Goal: Transaction & Acquisition: Purchase product/service

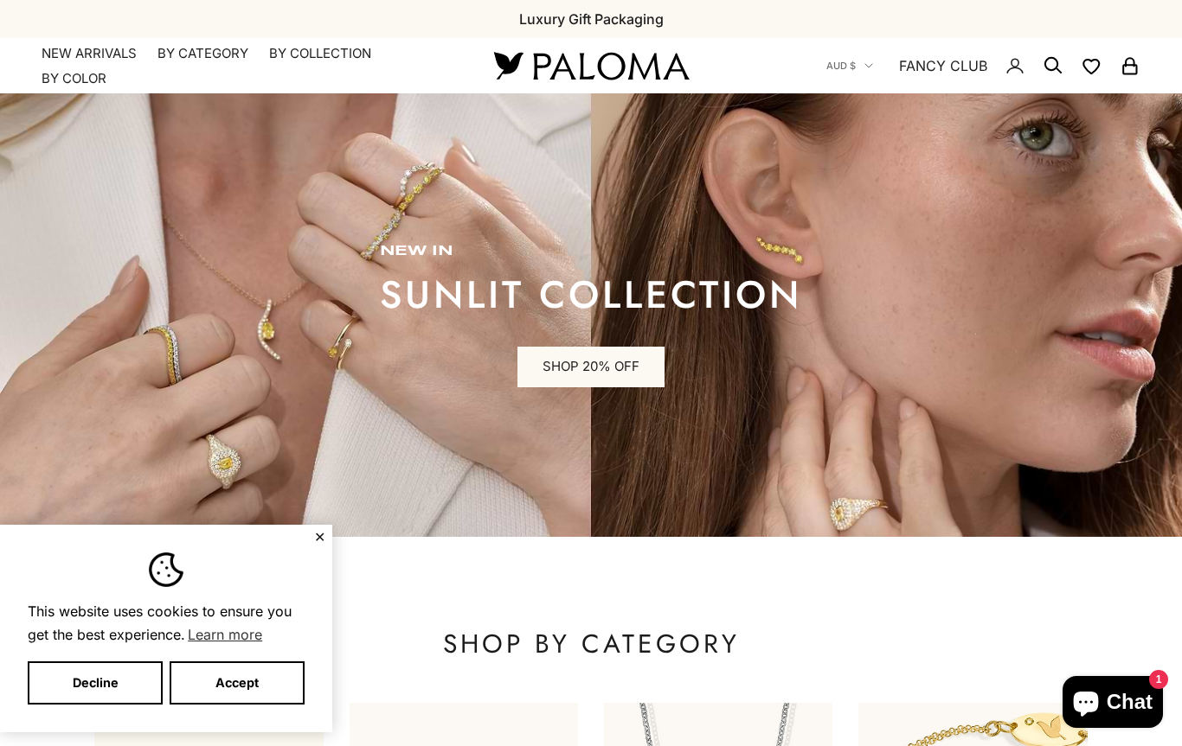
click at [261, 682] on button "Accept" at bounding box center [237, 683] width 135 height 43
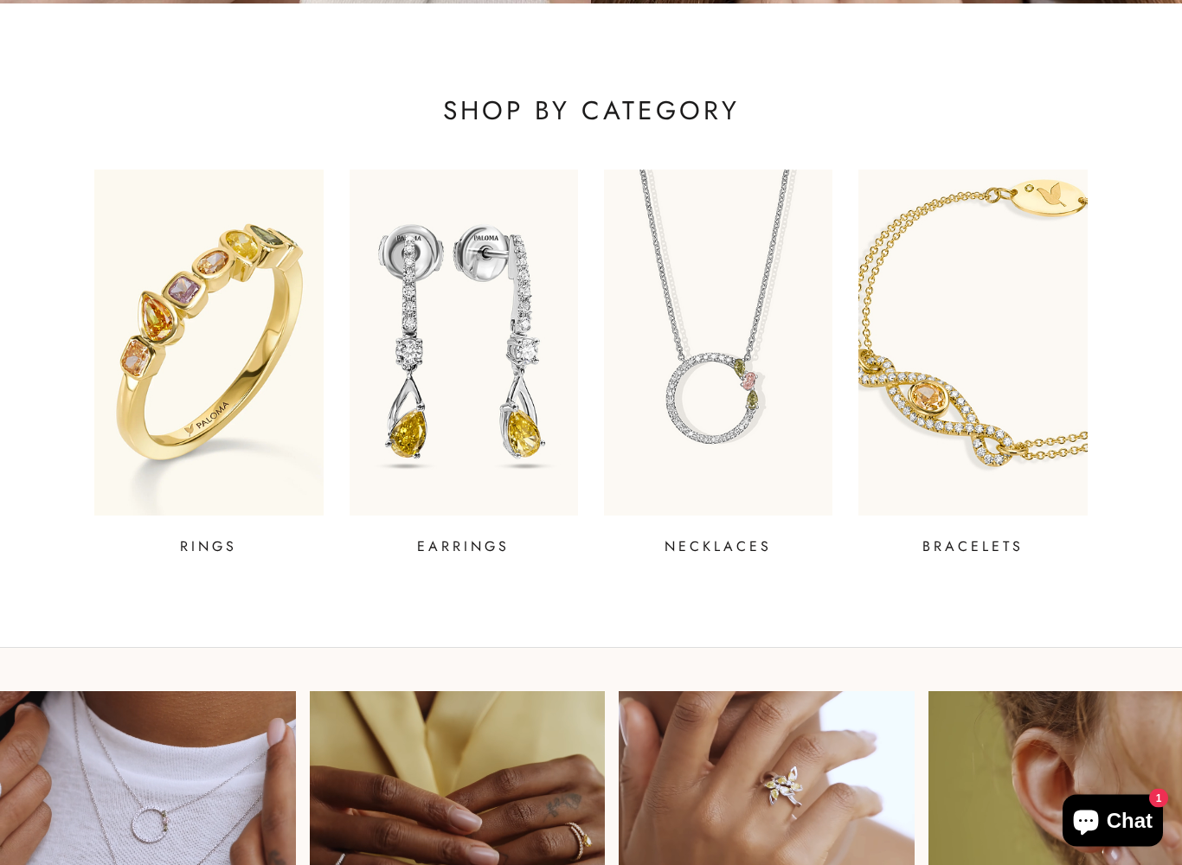
scroll to position [534, 0]
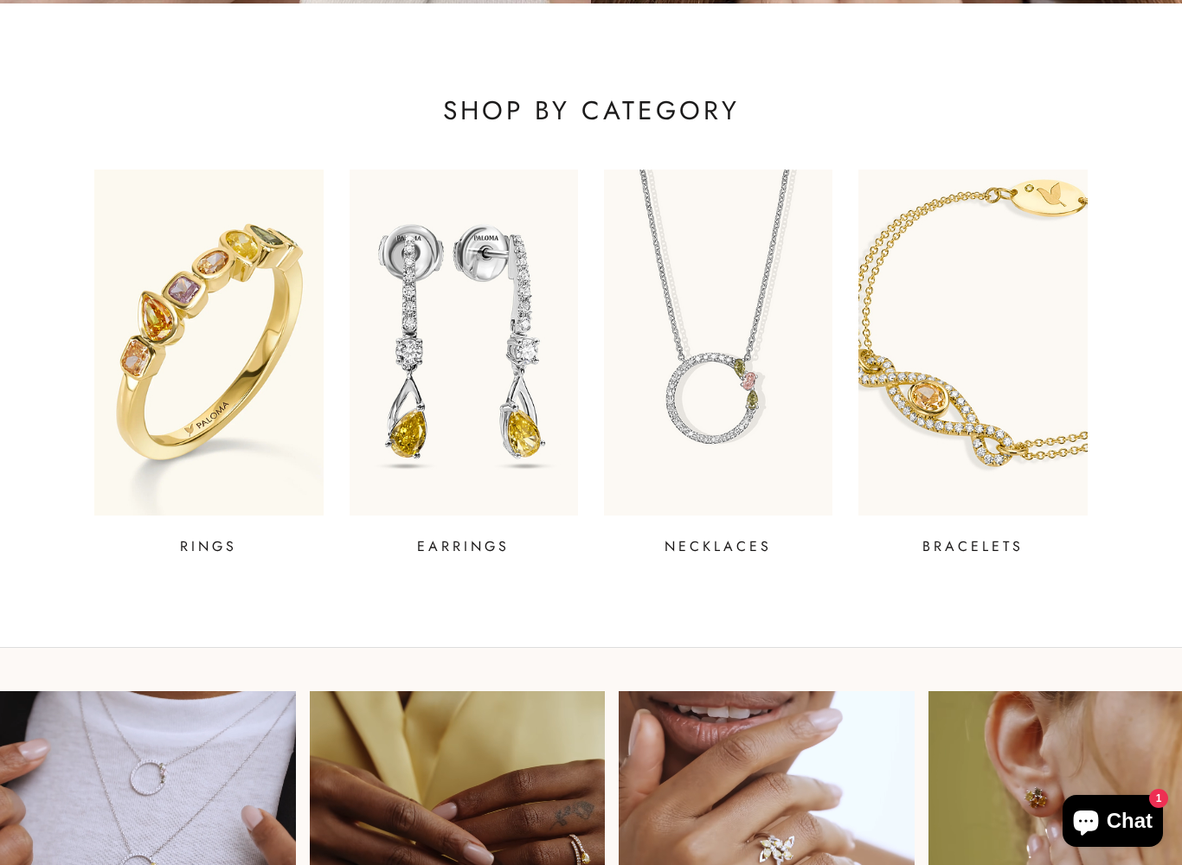
click at [991, 543] on p "BRACELETS" at bounding box center [972, 546] width 101 height 21
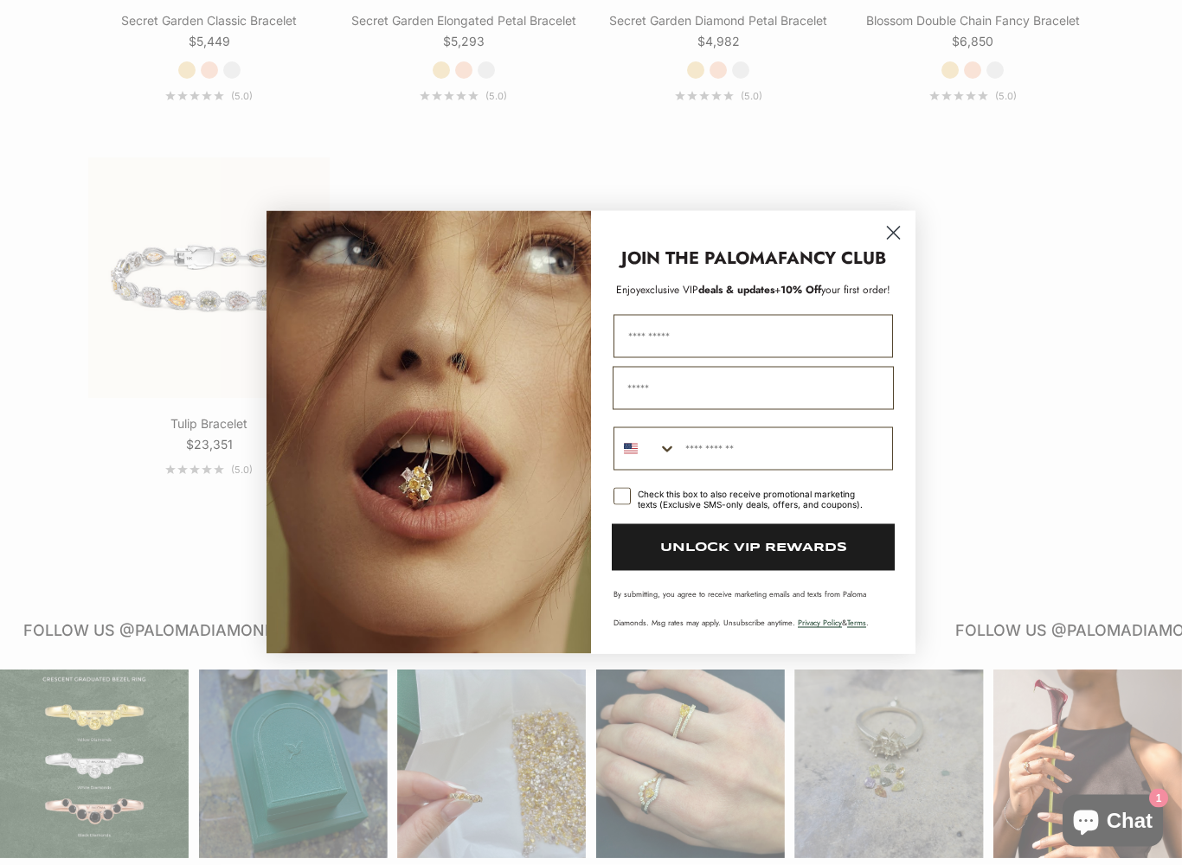
click at [896, 230] on circle "Close dialog" at bounding box center [893, 233] width 29 height 29
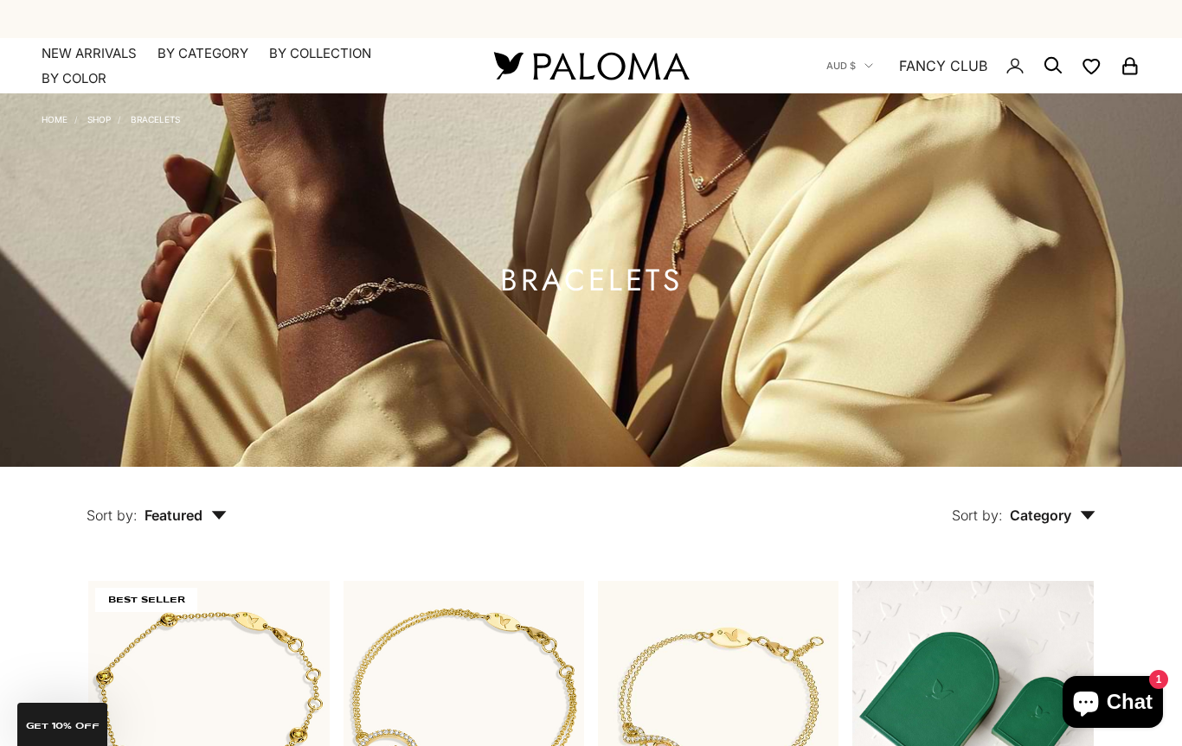
click at [1053, 66] on icon "Secondary navigation" at bounding box center [1052, 65] width 21 height 21
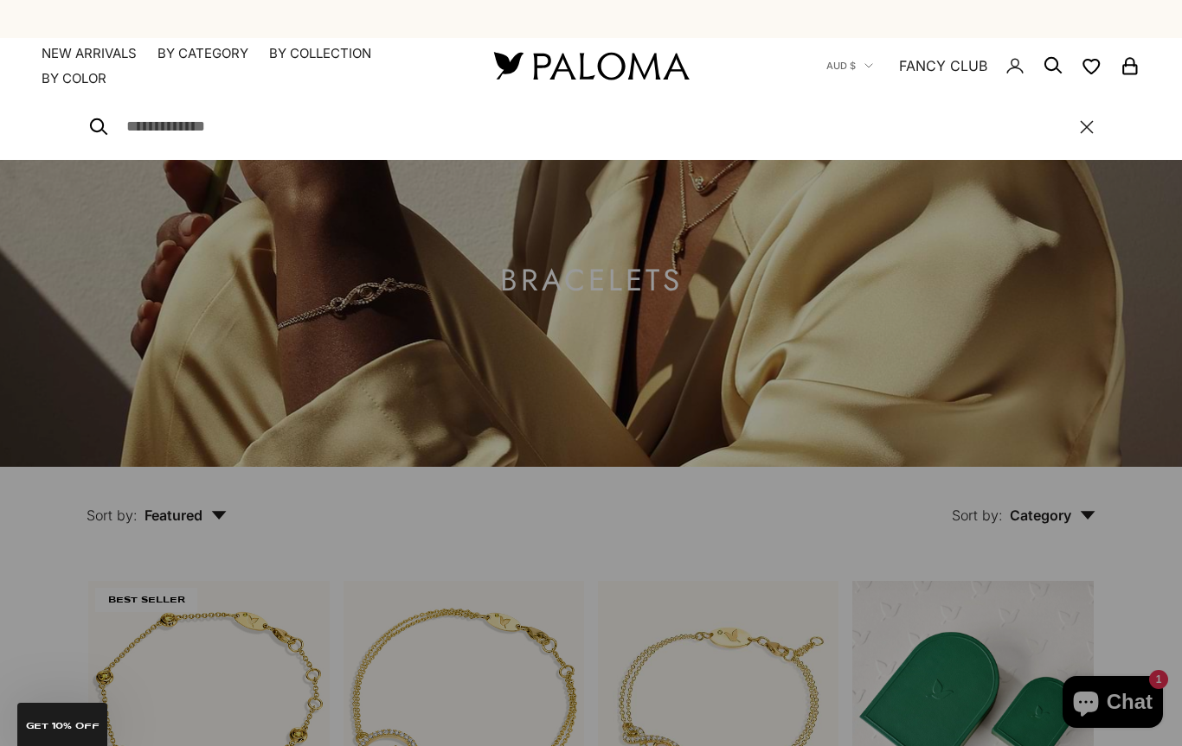
click at [145, 132] on input "Search" at bounding box center [593, 126] width 935 height 25
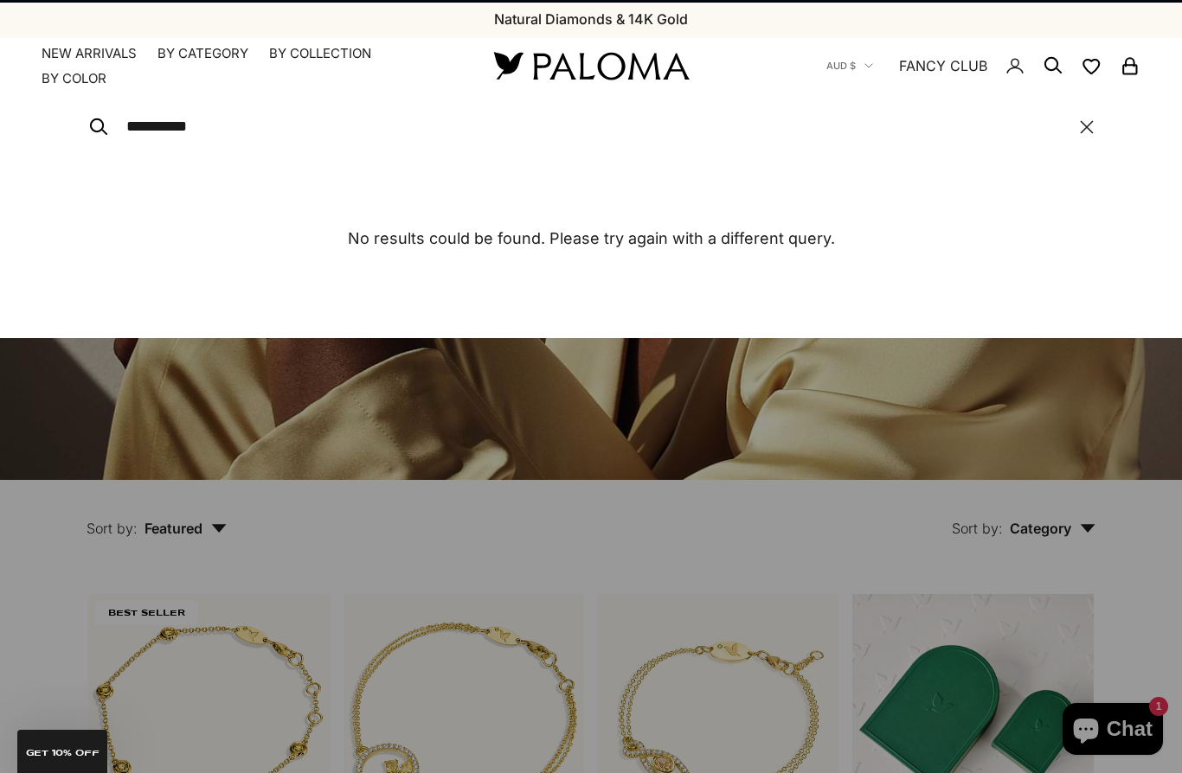
type input "*********"
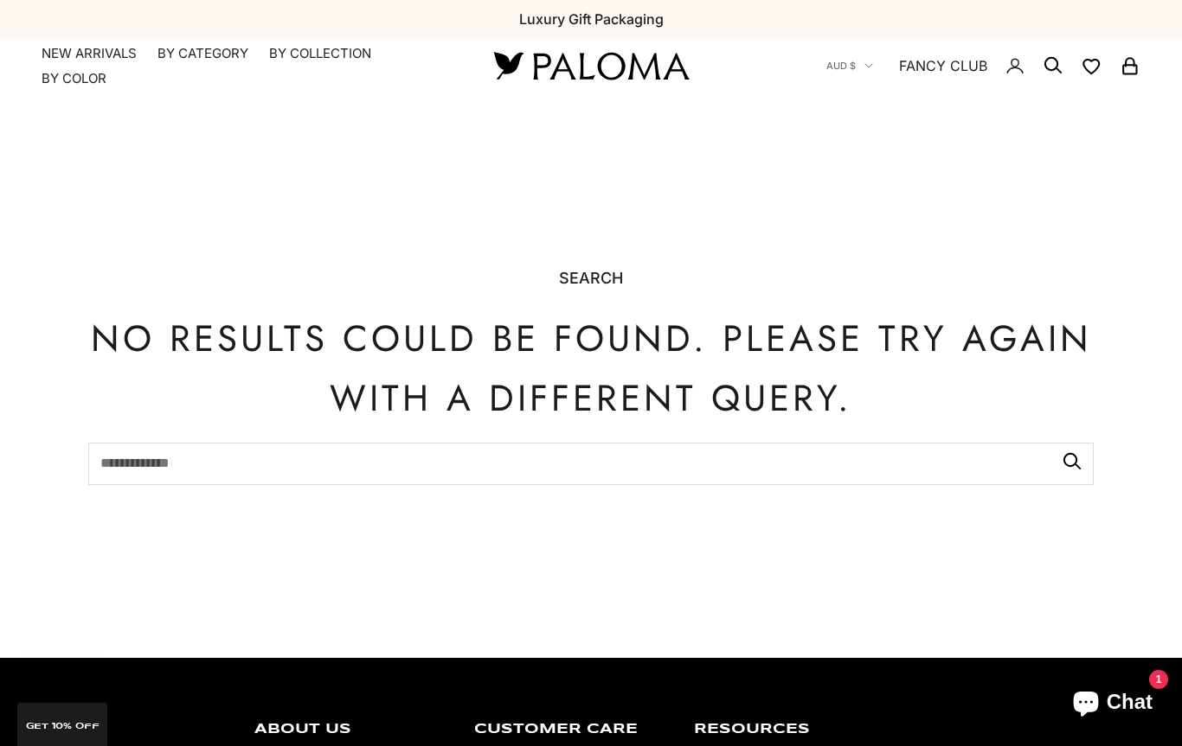
click at [100, 55] on link "NEW ARRIVALS" at bounding box center [89, 53] width 95 height 17
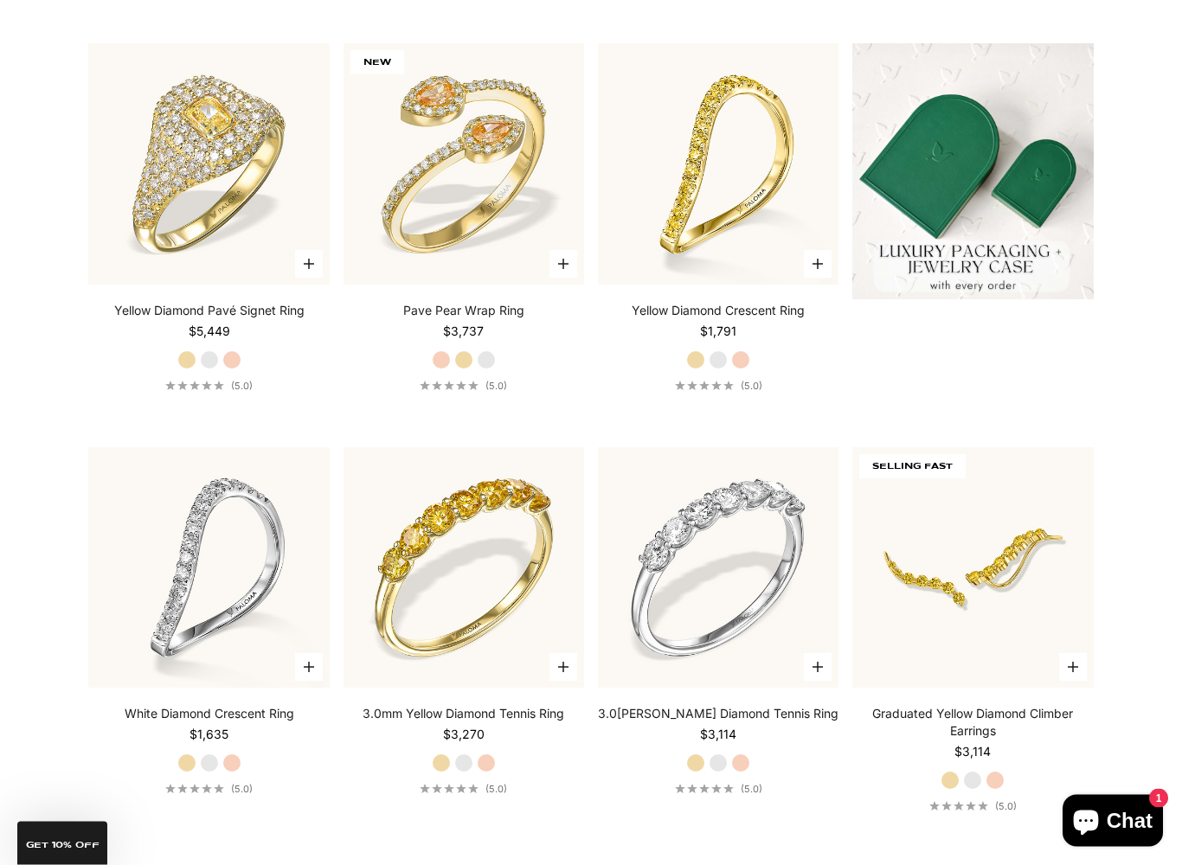
scroll to position [599, 0]
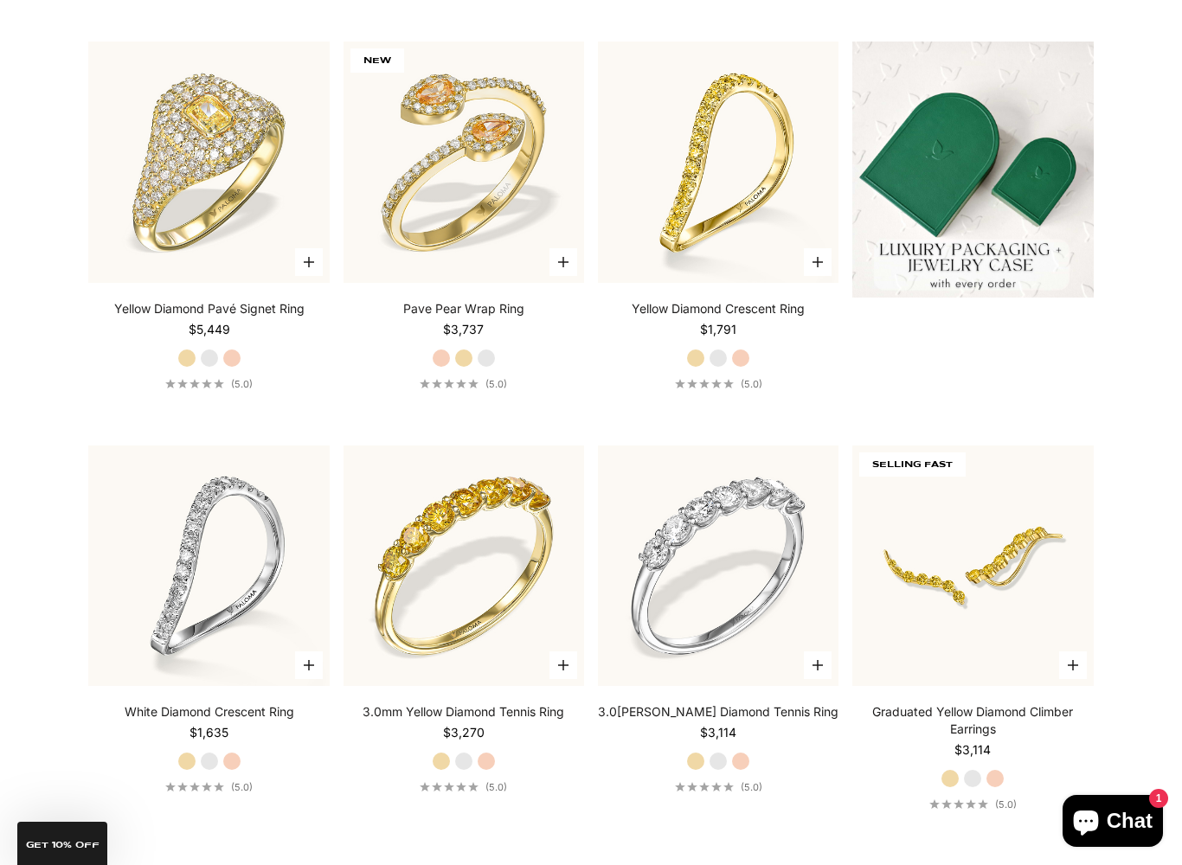
click at [513, 614] on img at bounding box center [463, 565] width 265 height 265
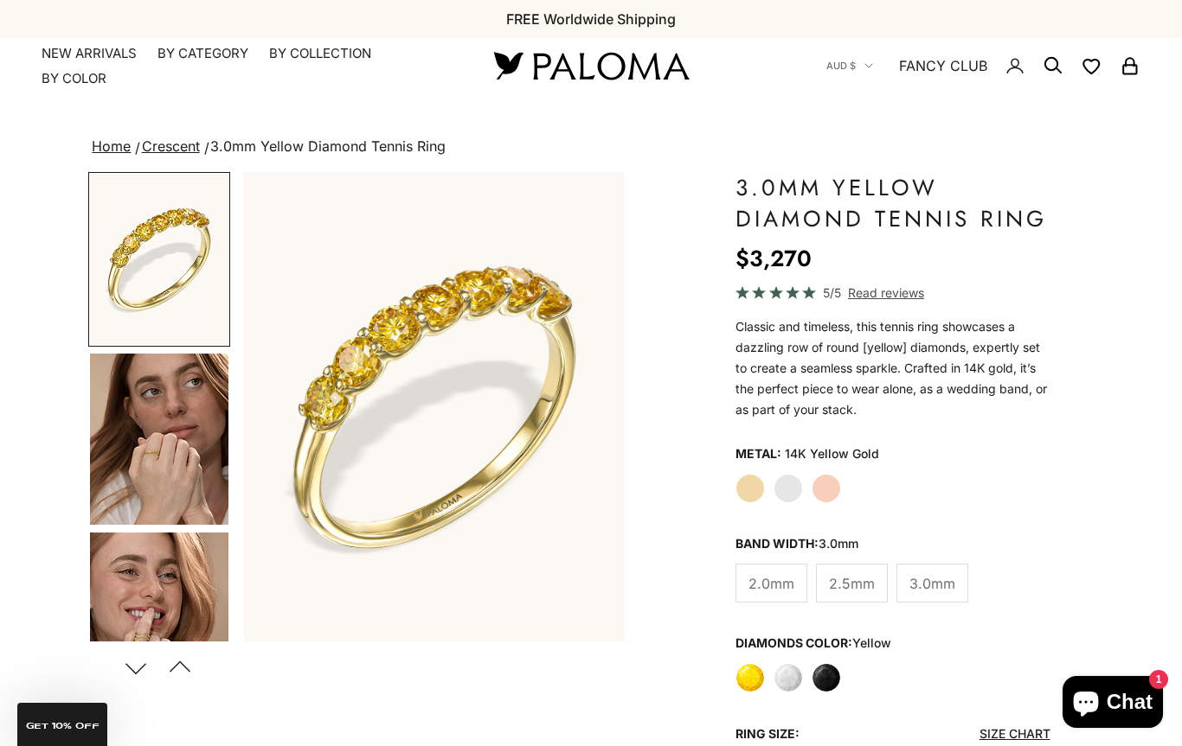
click at [500, 454] on img "Item 1 of 14" at bounding box center [434, 407] width 381 height 470
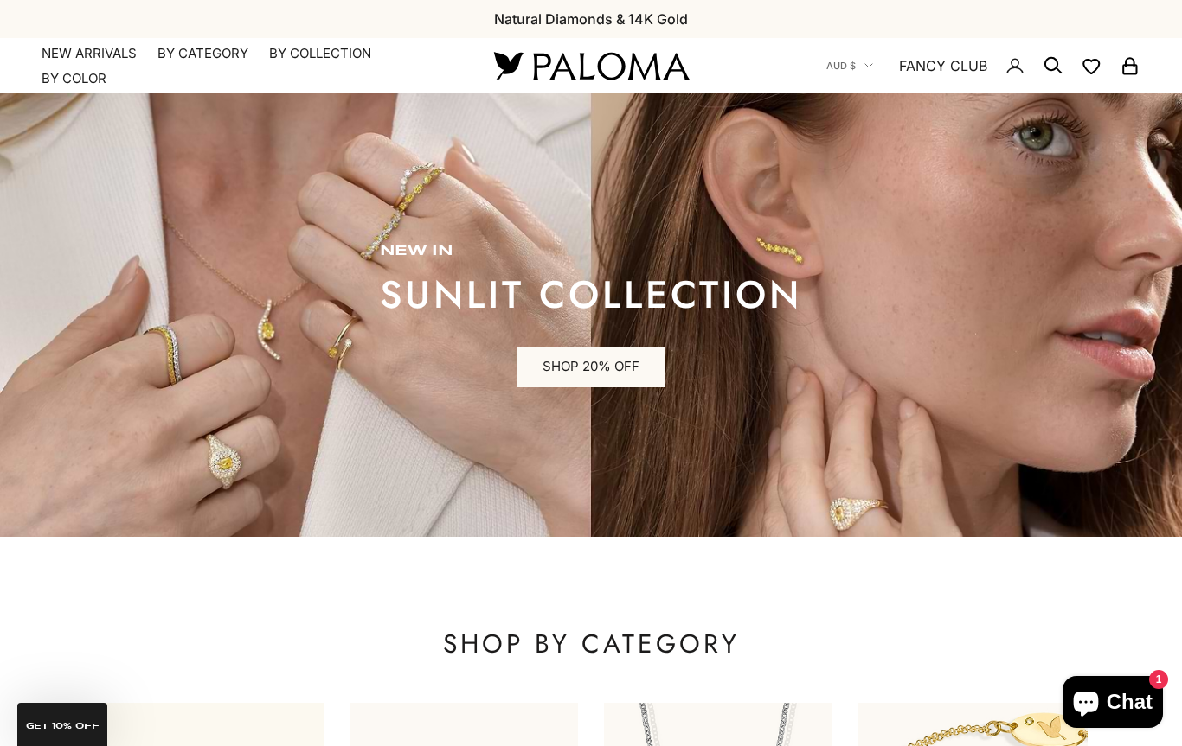
click at [109, 48] on link "NEW ARRIVALS" at bounding box center [89, 53] width 95 height 17
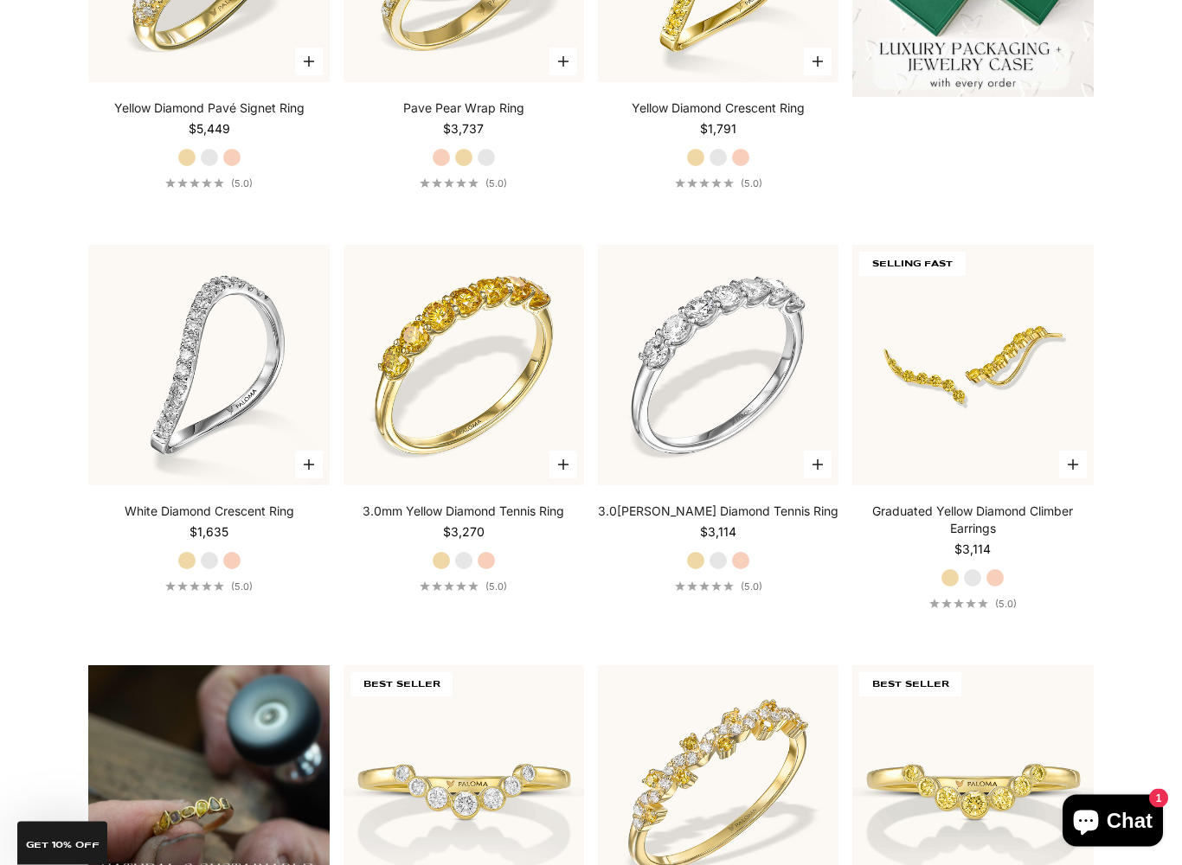
scroll to position [800, 0]
click at [695, 560] on label "Yellow Gold" at bounding box center [695, 559] width 19 height 19
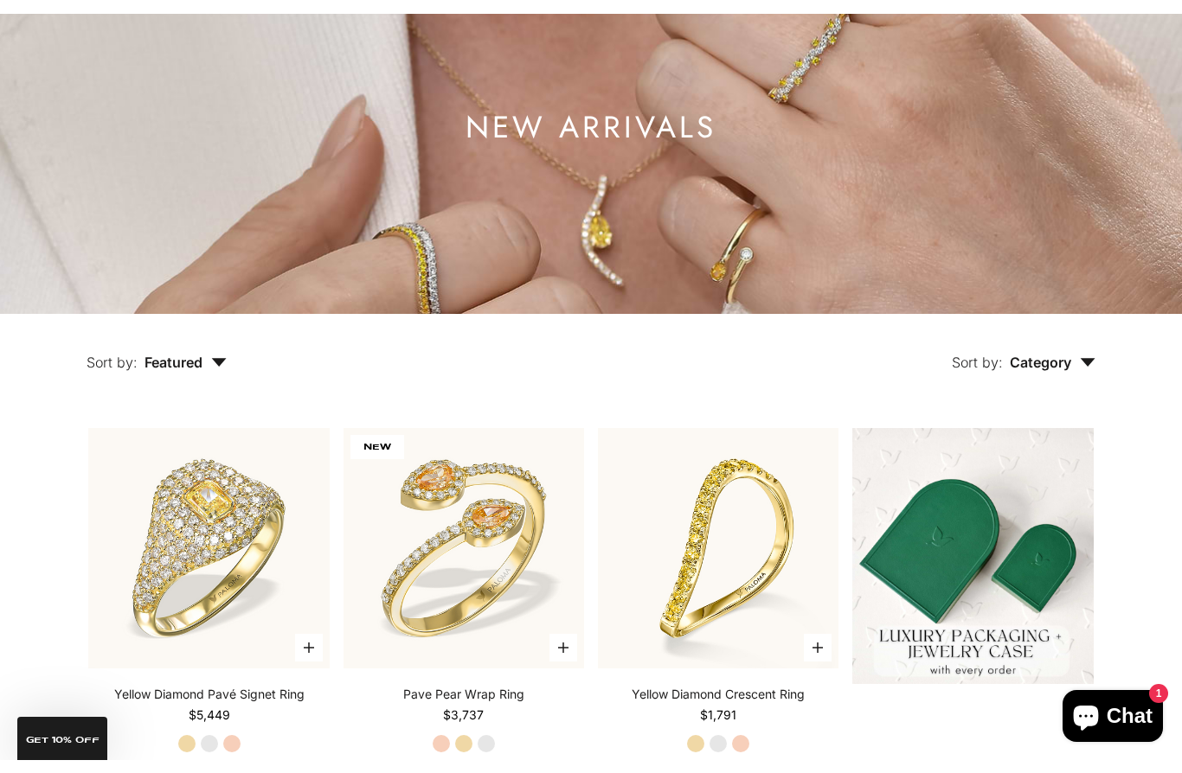
scroll to position [0, 0]
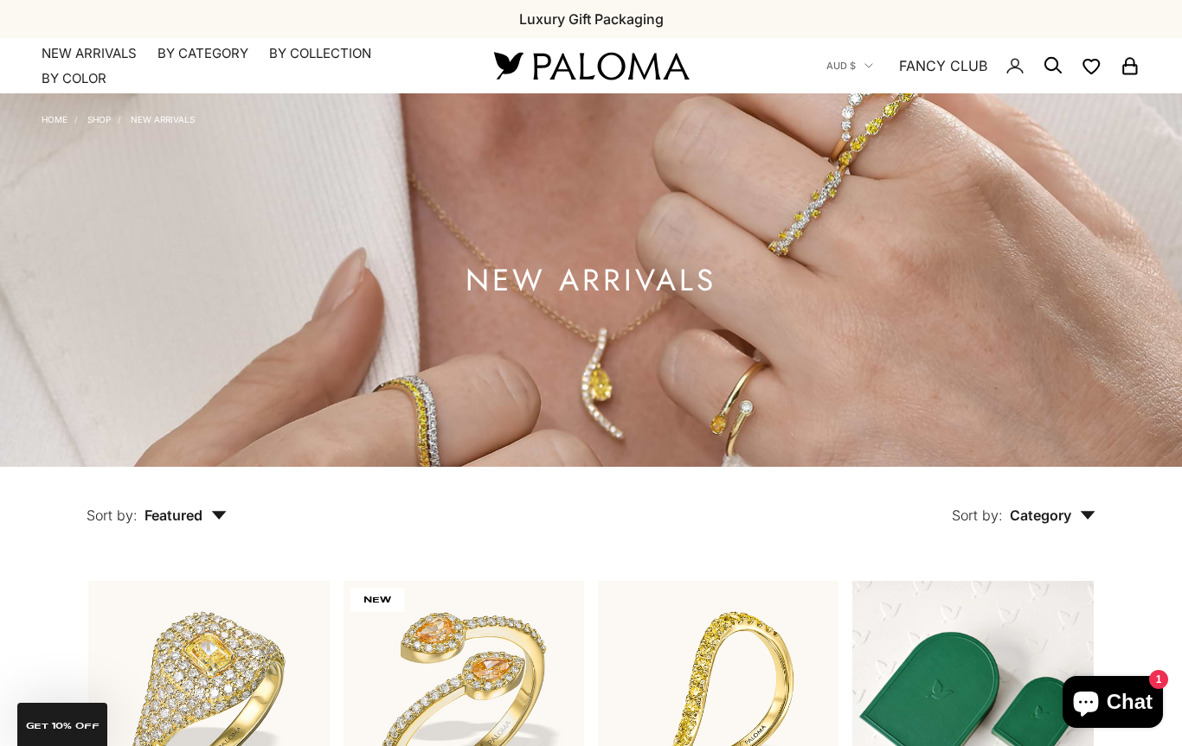
click at [1099, 509] on button "Sort by: Category" at bounding box center [1023, 503] width 223 height 73
click at [330, 59] on summary "By Collection" at bounding box center [320, 53] width 102 height 17
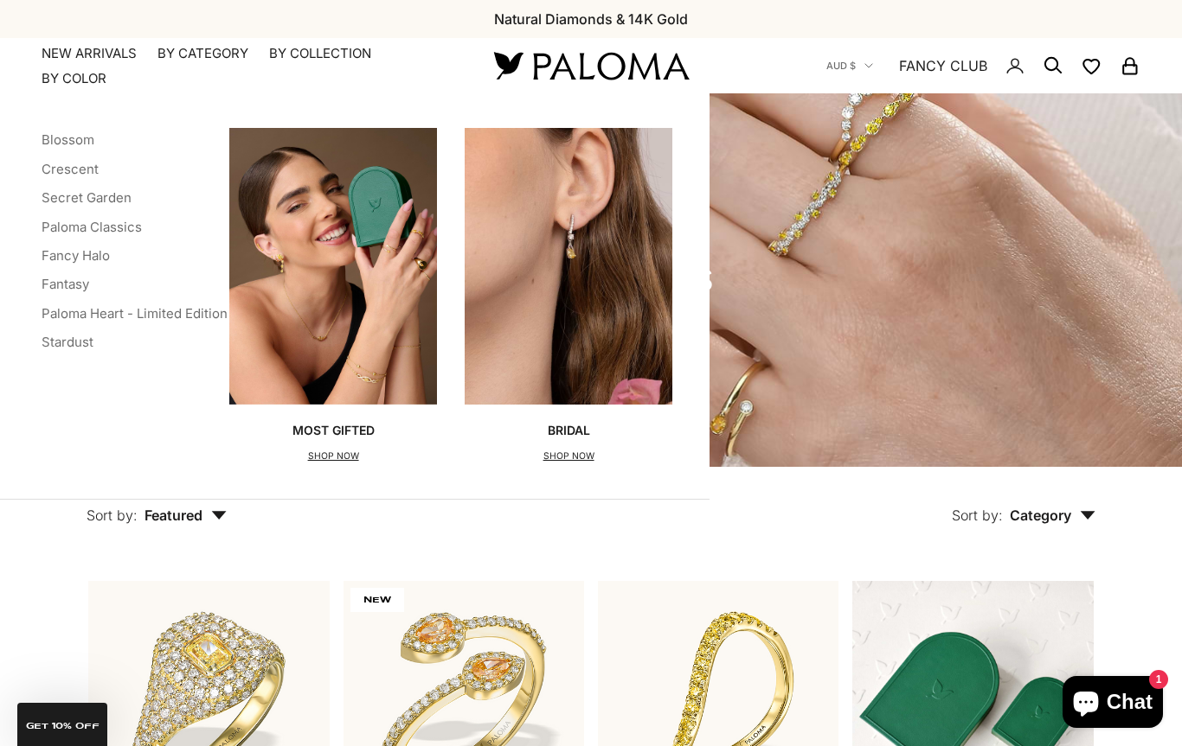
click at [1060, 66] on icon "Secondary navigation" at bounding box center [1052, 65] width 21 height 21
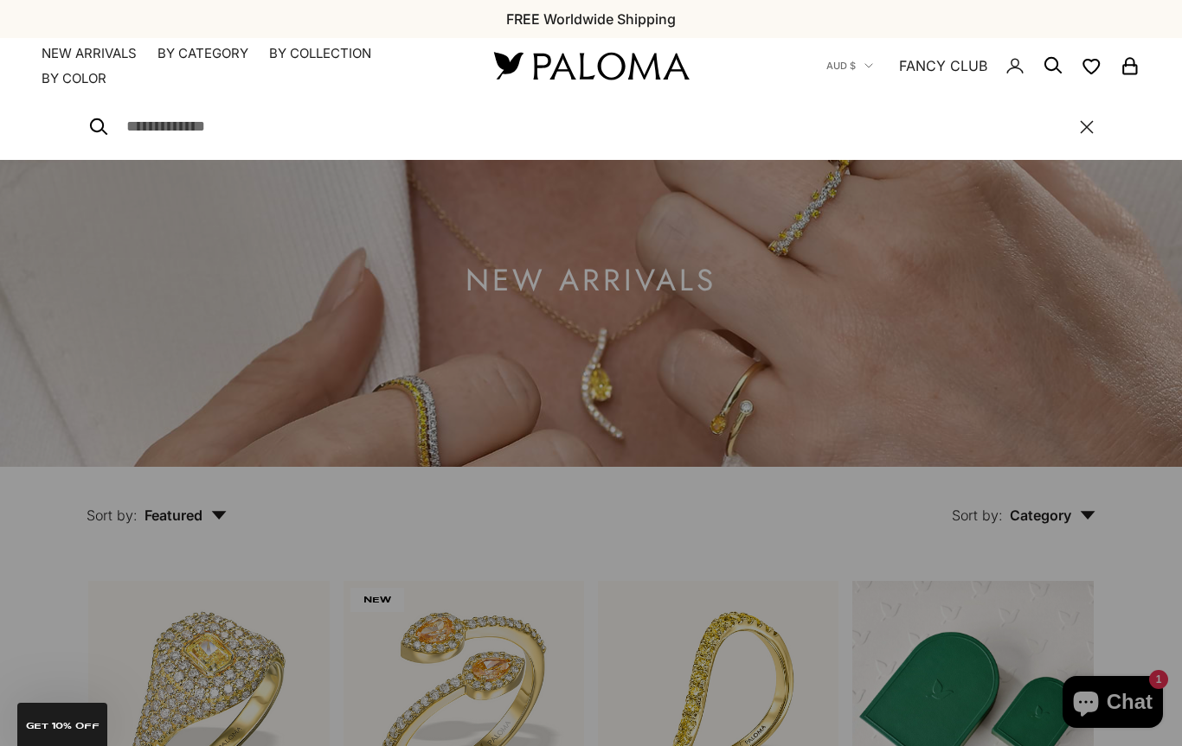
click at [170, 133] on input "Search" at bounding box center [593, 126] width 935 height 25
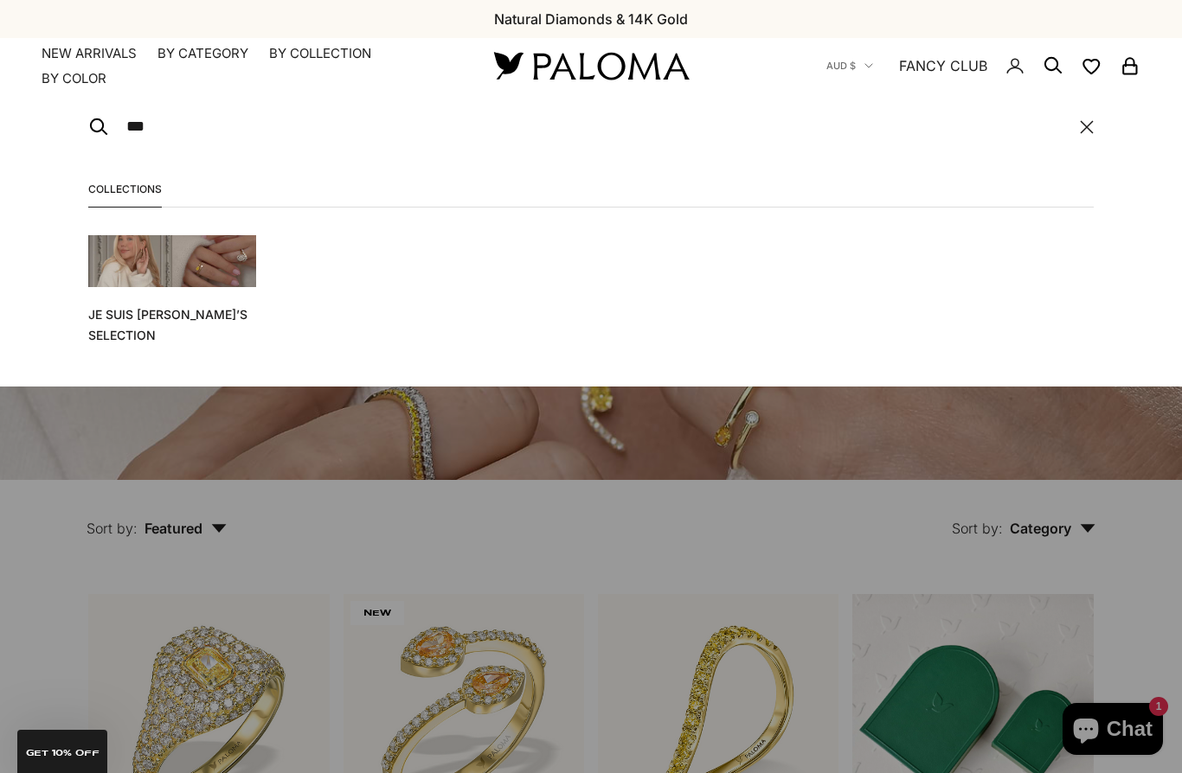
type input "***"
click at [186, 281] on img at bounding box center [172, 260] width 168 height 51
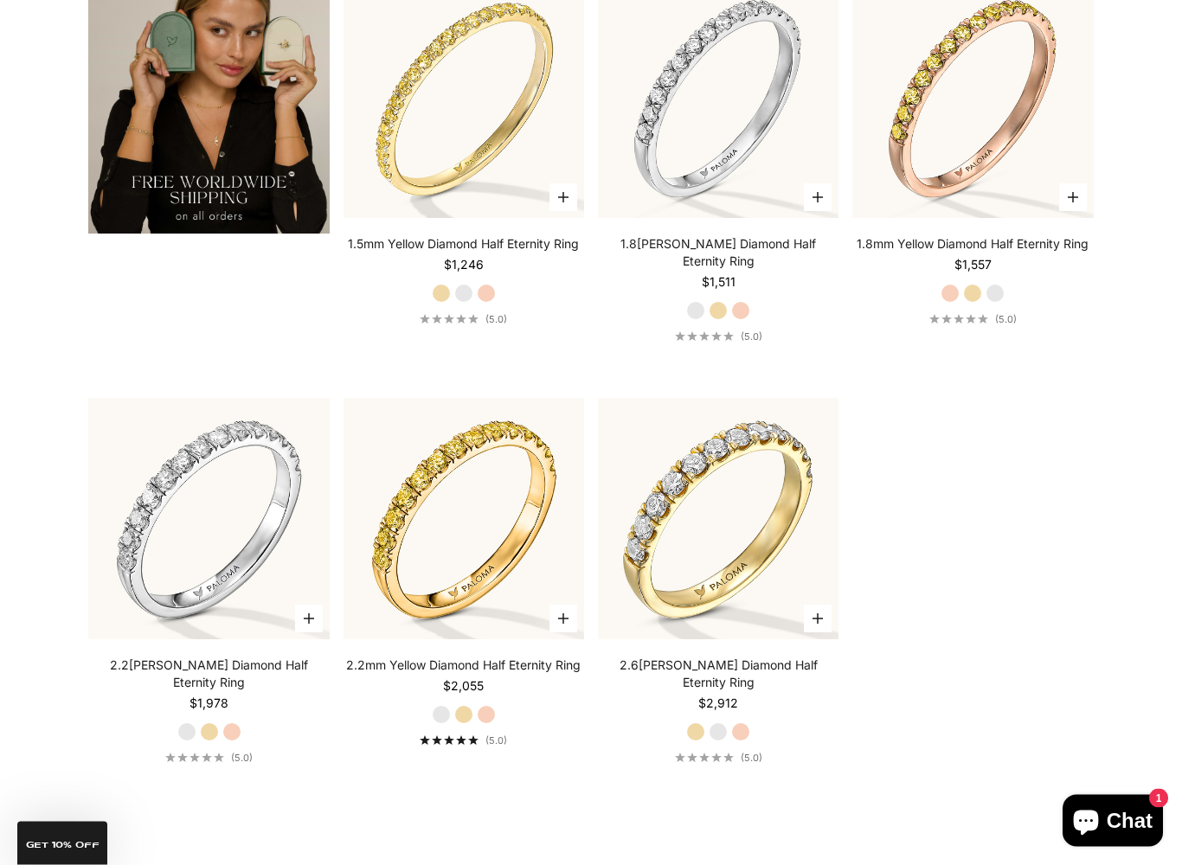
scroll to position [3118, 0]
click at [752, 516] on img at bounding box center [718, 517] width 265 height 265
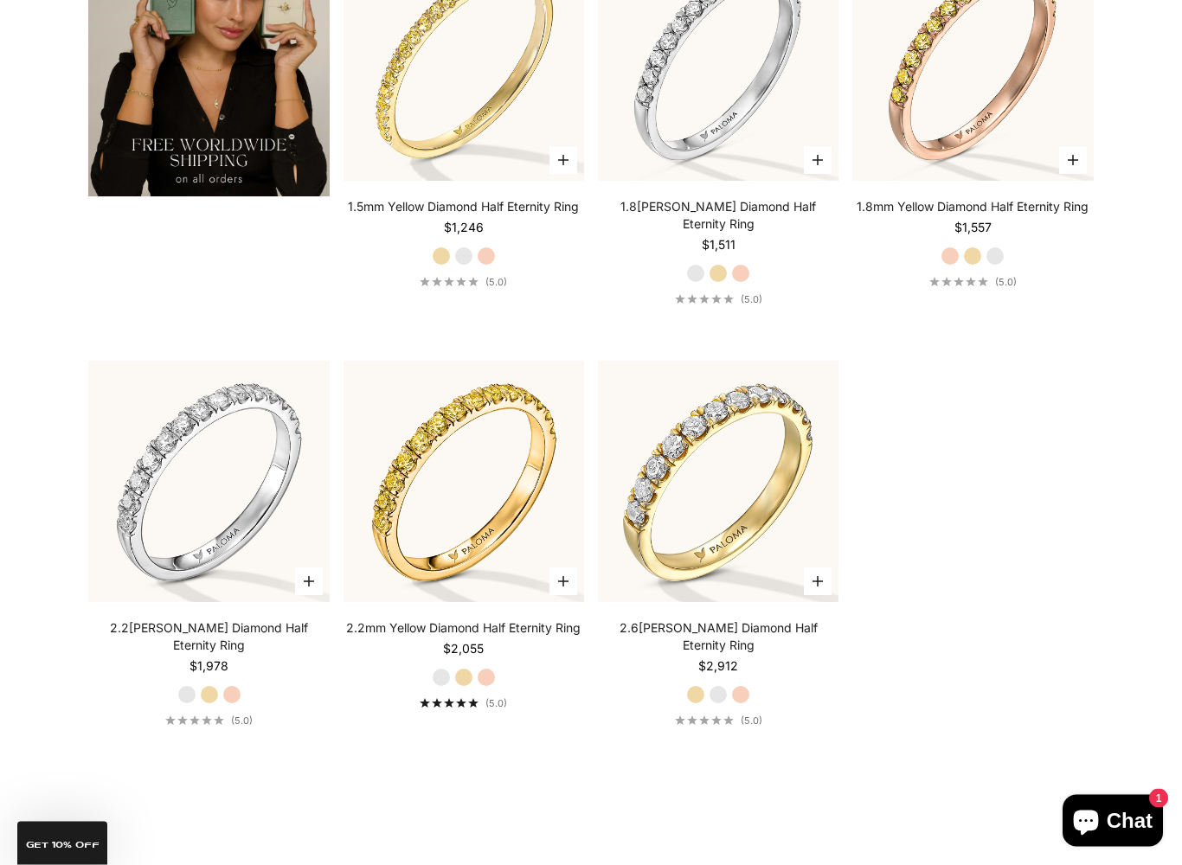
scroll to position [3156, 0]
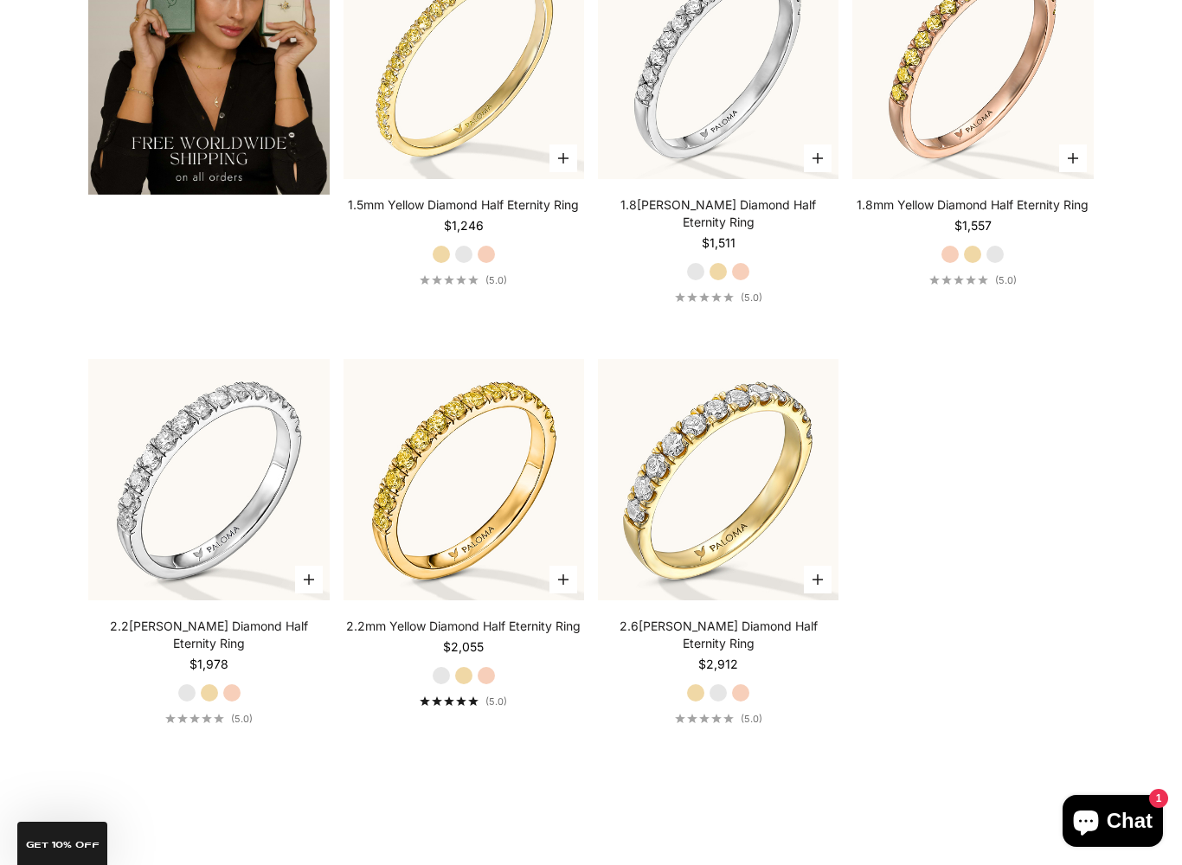
click at [493, 666] on label "Rose Gold" at bounding box center [486, 675] width 19 height 19
click at [463, 666] on label "Yellow Gold" at bounding box center [463, 675] width 19 height 19
click at [434, 666] on label "White Gold" at bounding box center [441, 675] width 19 height 19
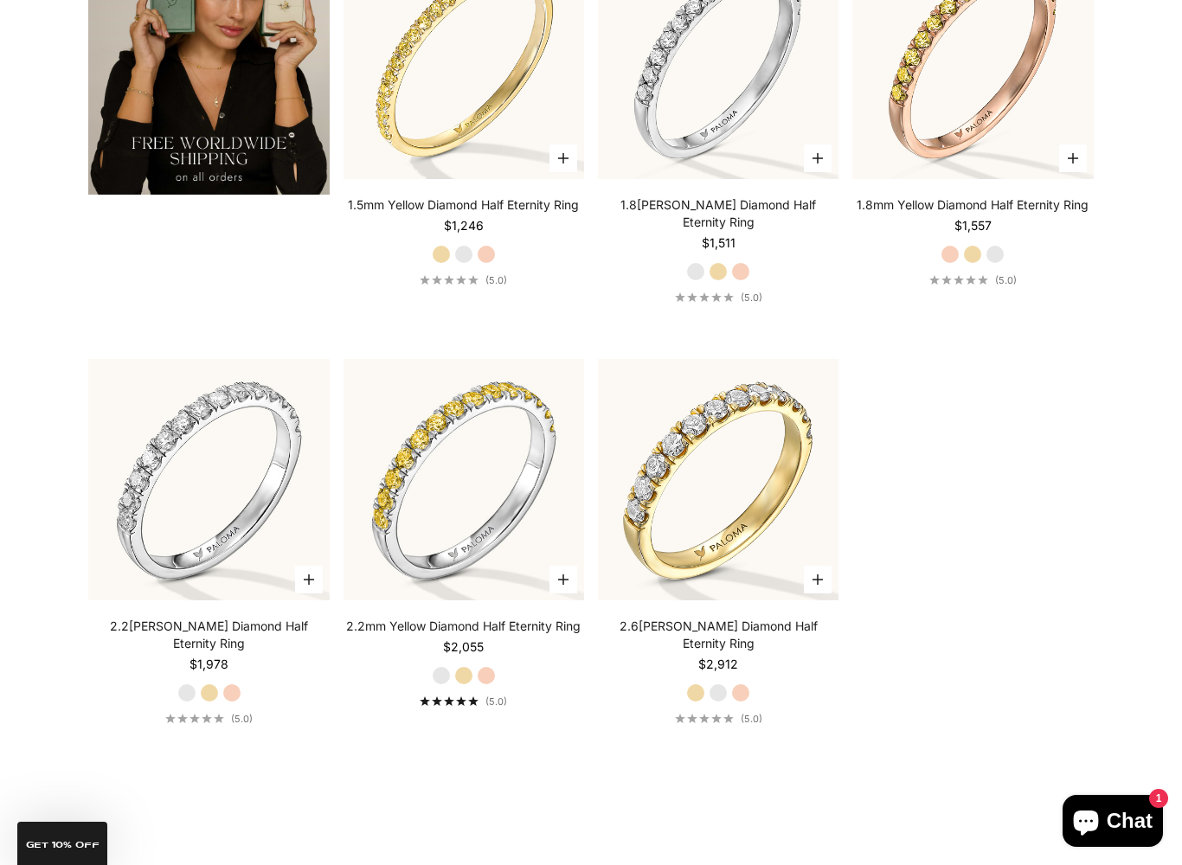
click at [470, 666] on label "Yellow Gold" at bounding box center [463, 675] width 19 height 19
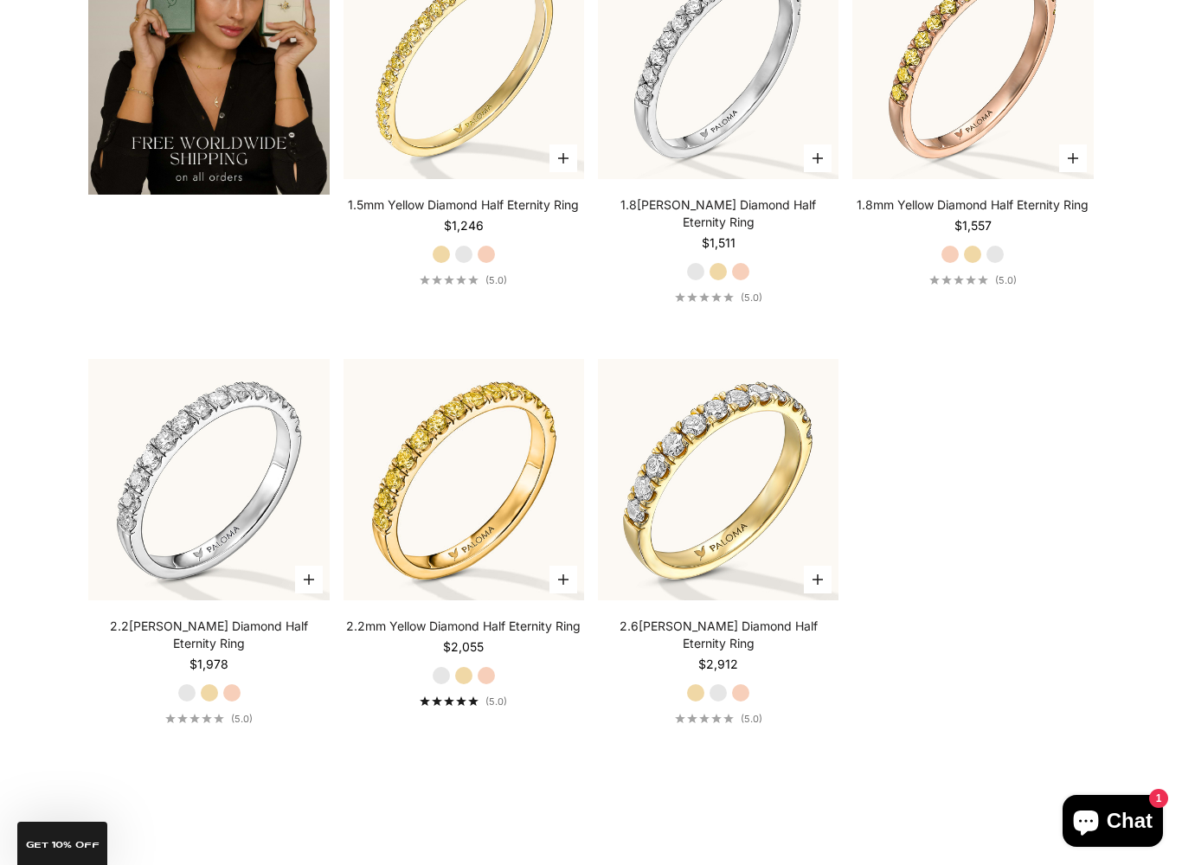
click at [515, 618] on link "2.2mm Yellow Diamond Half Eternity Ring" at bounding box center [463, 626] width 234 height 17
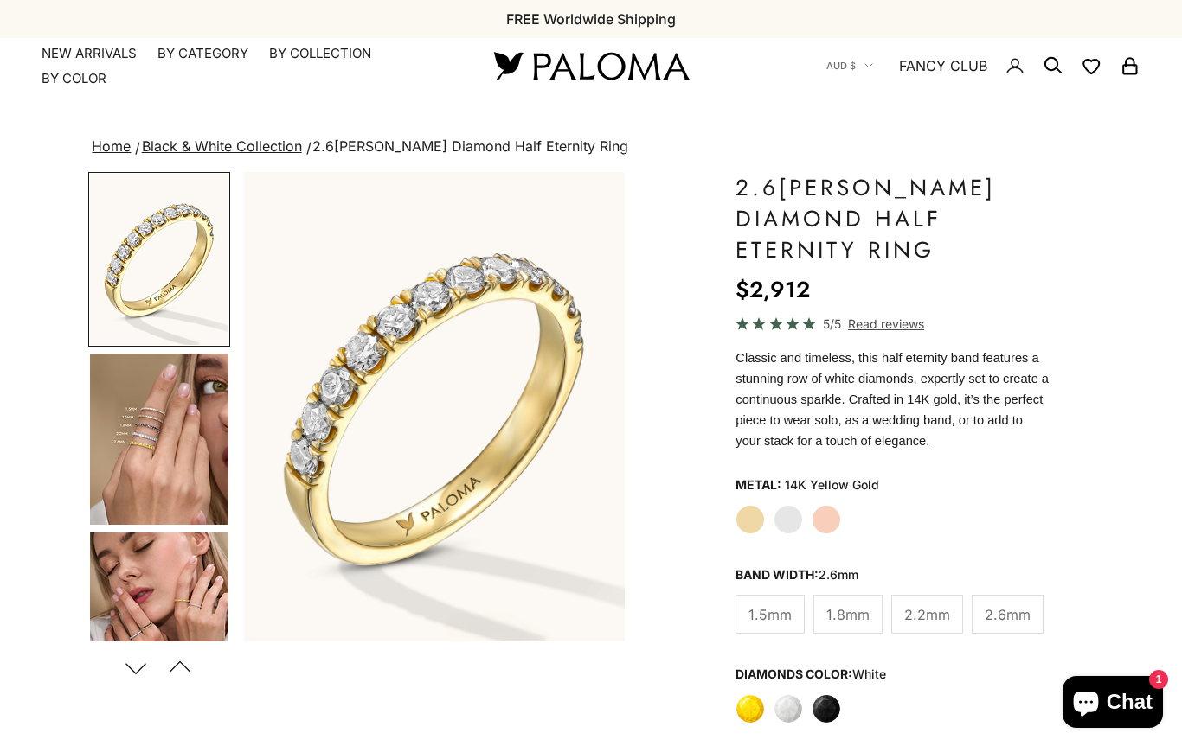
click at [488, 417] on img "Item 1 of 22" at bounding box center [434, 407] width 381 height 470
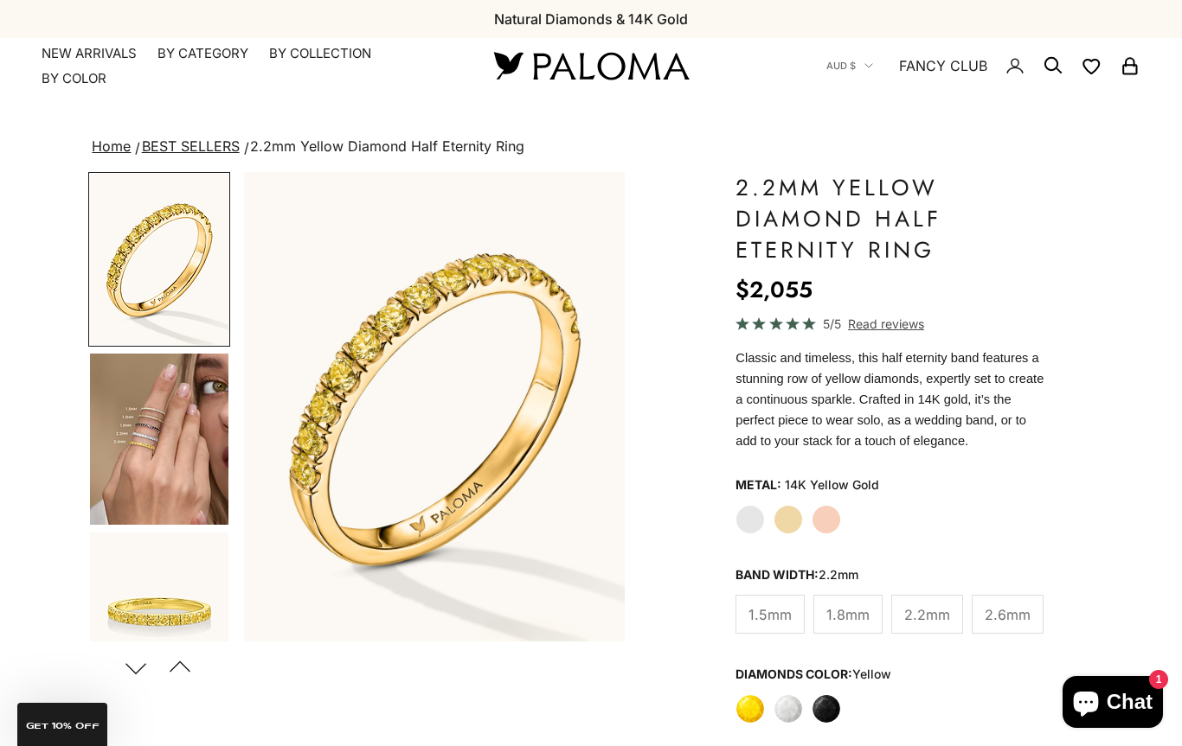
click at [1009, 616] on span "2.6mm" at bounding box center [1007, 615] width 46 height 22
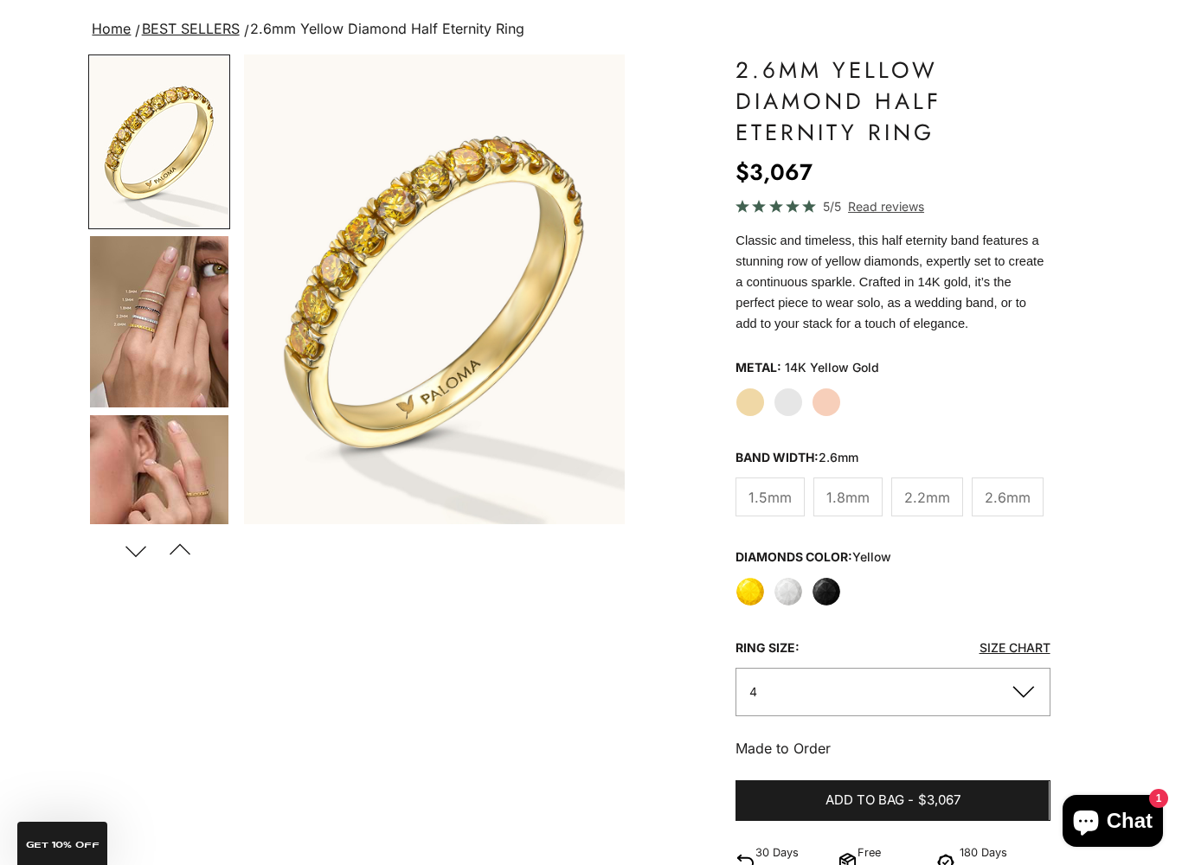
scroll to position [143, 0]
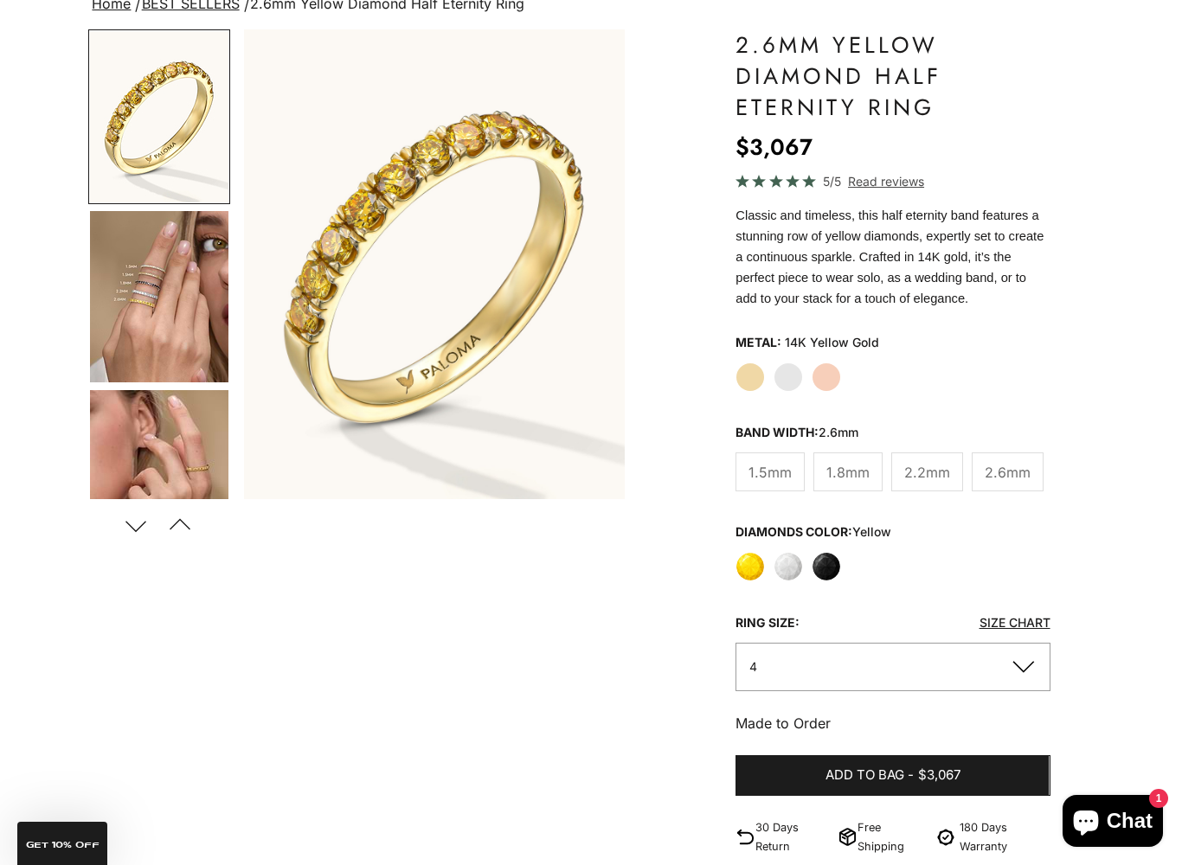
click at [1028, 663] on button "4" at bounding box center [892, 667] width 314 height 48
click at [1029, 663] on button "4" at bounding box center [892, 667] width 314 height 48
click at [1027, 671] on button "4" at bounding box center [892, 667] width 314 height 48
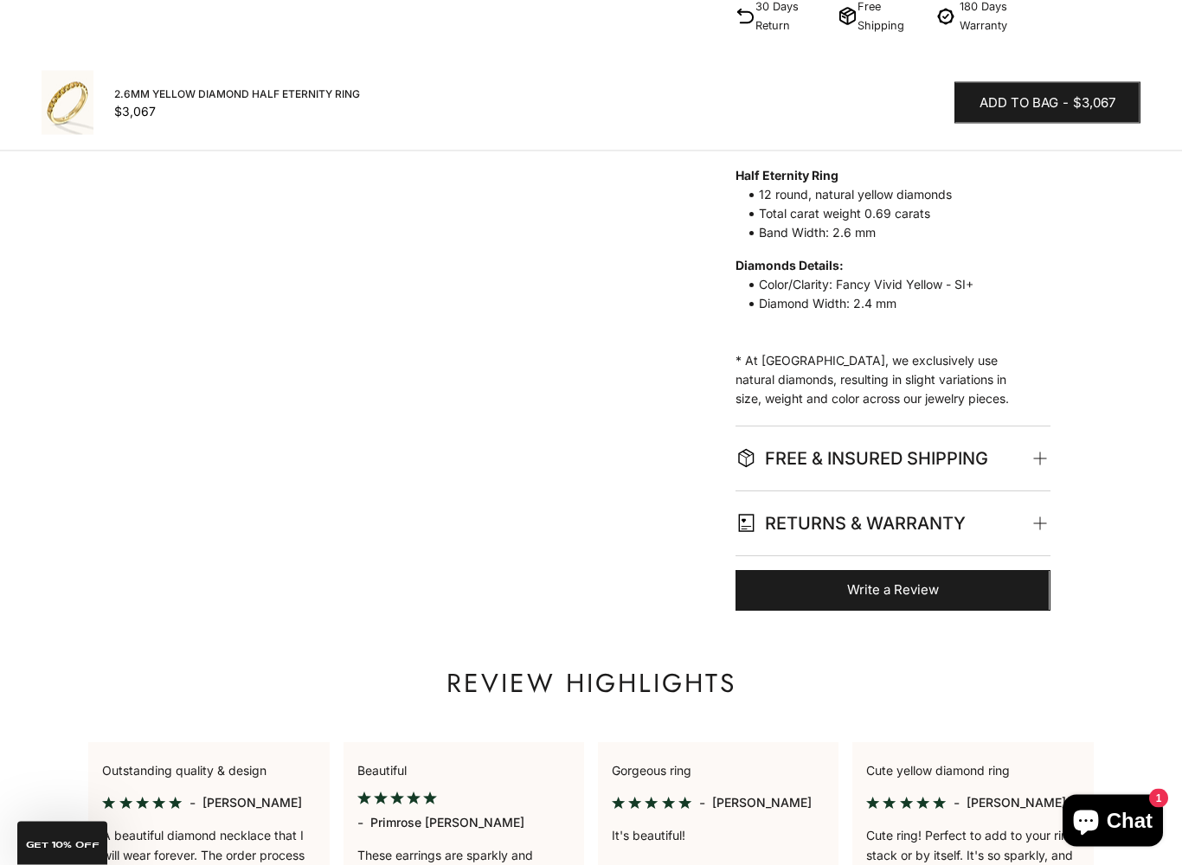
scroll to position [964, 0]
click at [990, 451] on span "FREE & INSURED SHIPPING" at bounding box center [889, 458] width 308 height 64
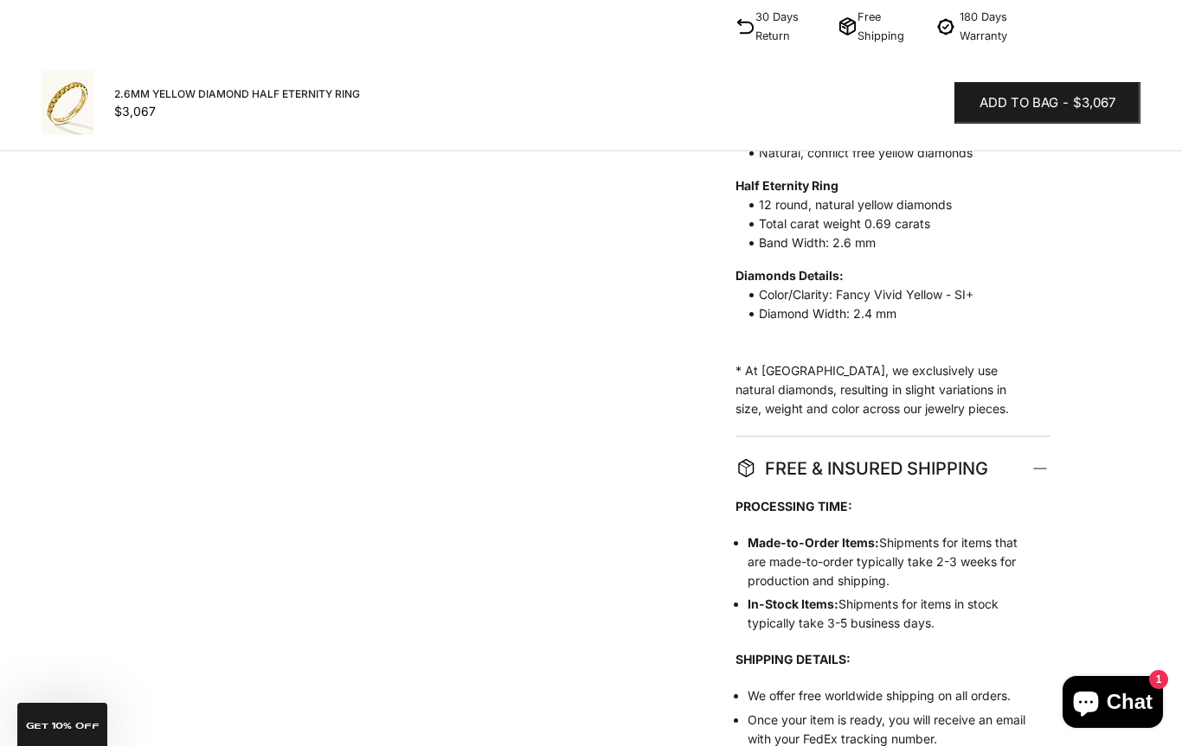
scroll to position [954, 0]
click at [75, 712] on span "GET 10% Off" at bounding box center [62, 724] width 90 height 43
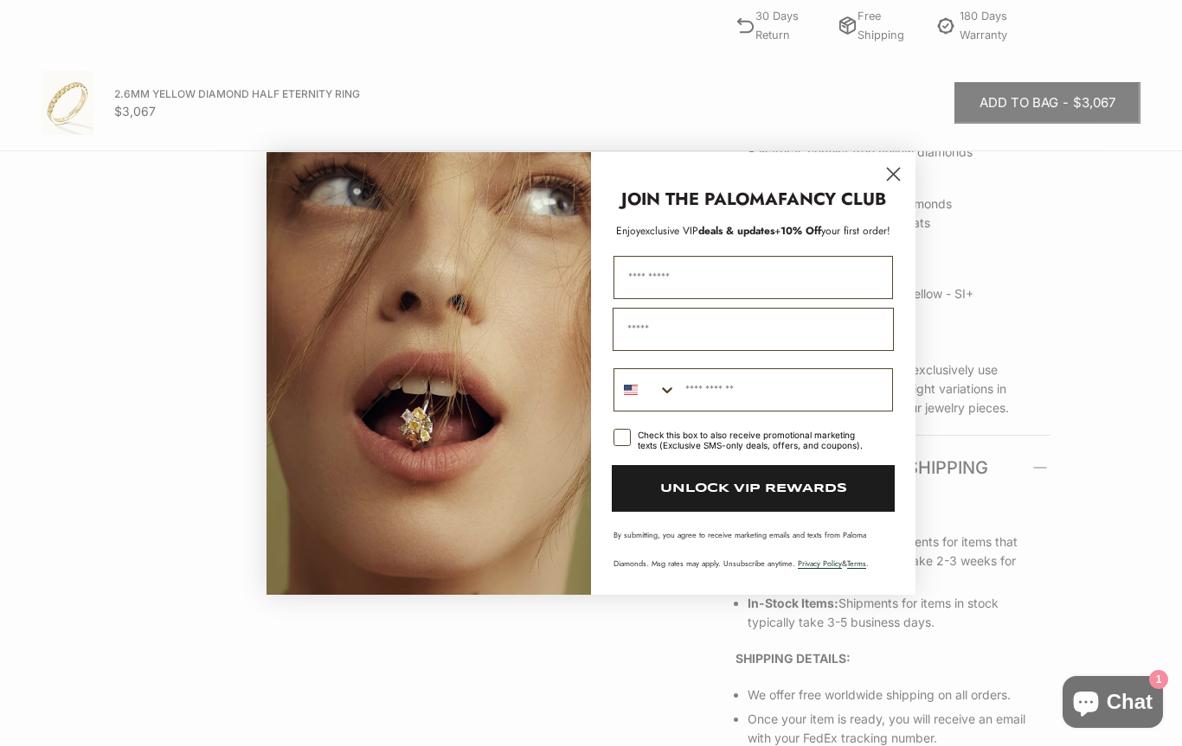
click at [654, 264] on input "First Name" at bounding box center [752, 277] width 279 height 43
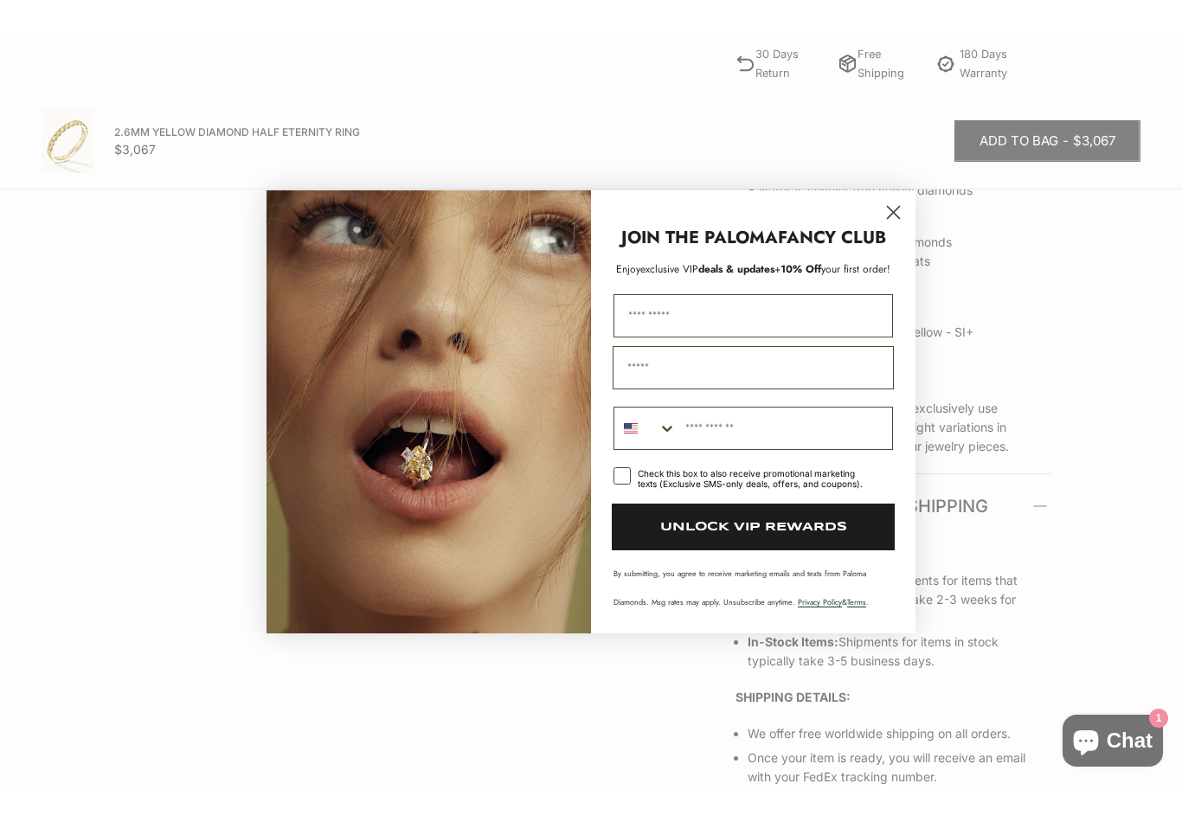
scroll to position [953, 0]
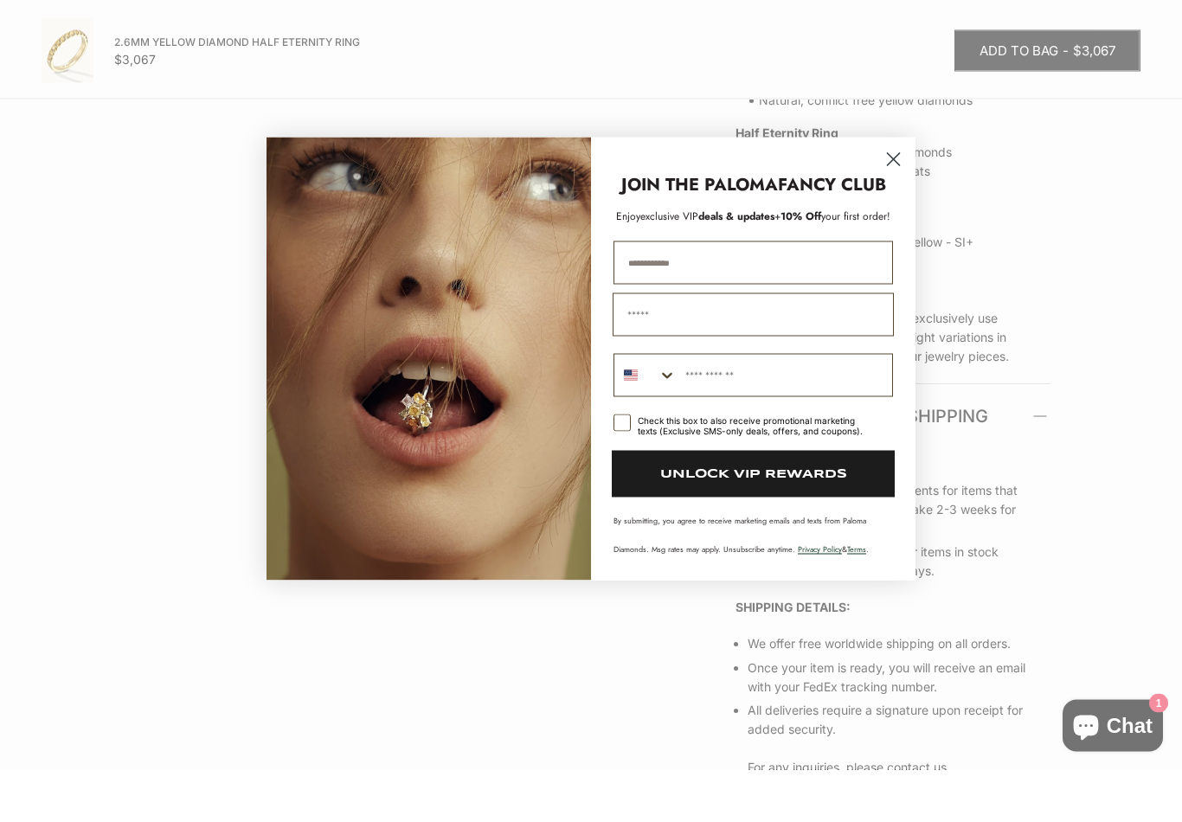
type input "**********"
click at [669, 345] on input "Email" at bounding box center [752, 366] width 281 height 43
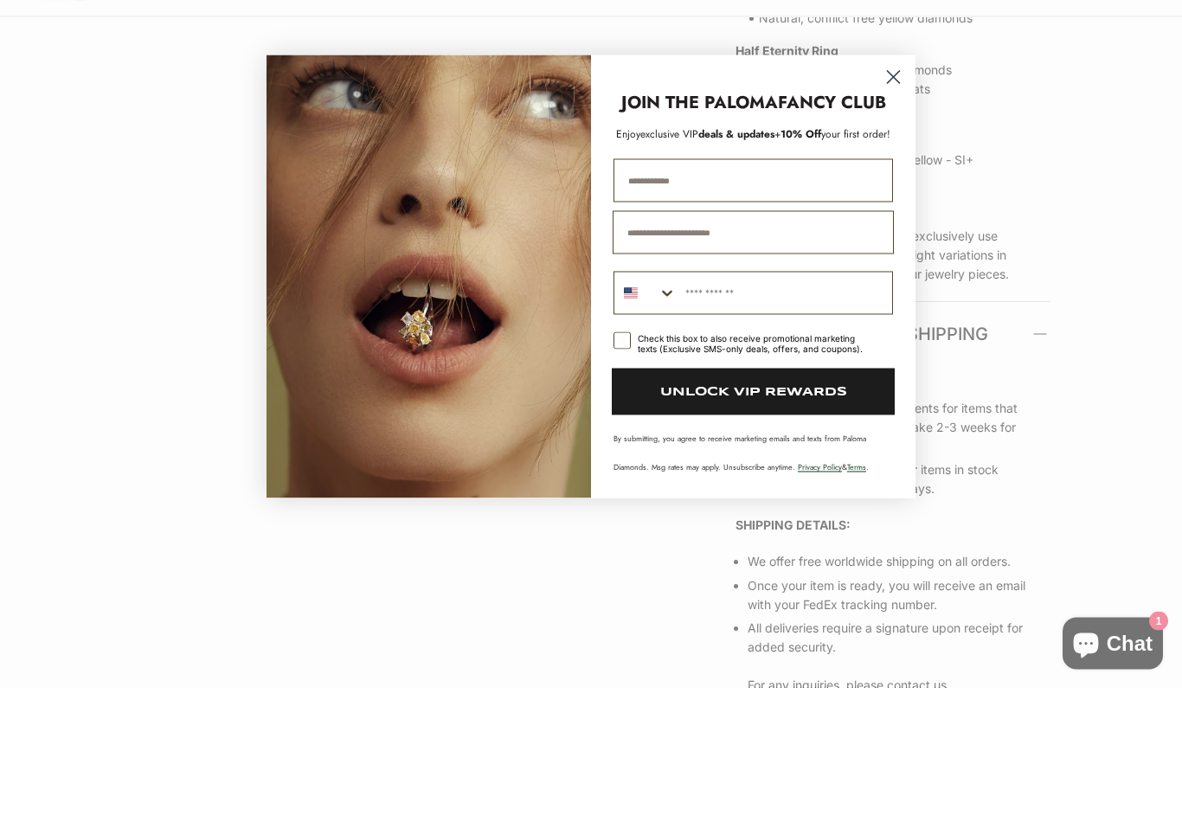
type input "**********"
click at [676, 407] on input "Phone Number" at bounding box center [783, 428] width 215 height 42
click at [664, 425] on icon "Search Countries" at bounding box center [667, 428] width 10 height 6
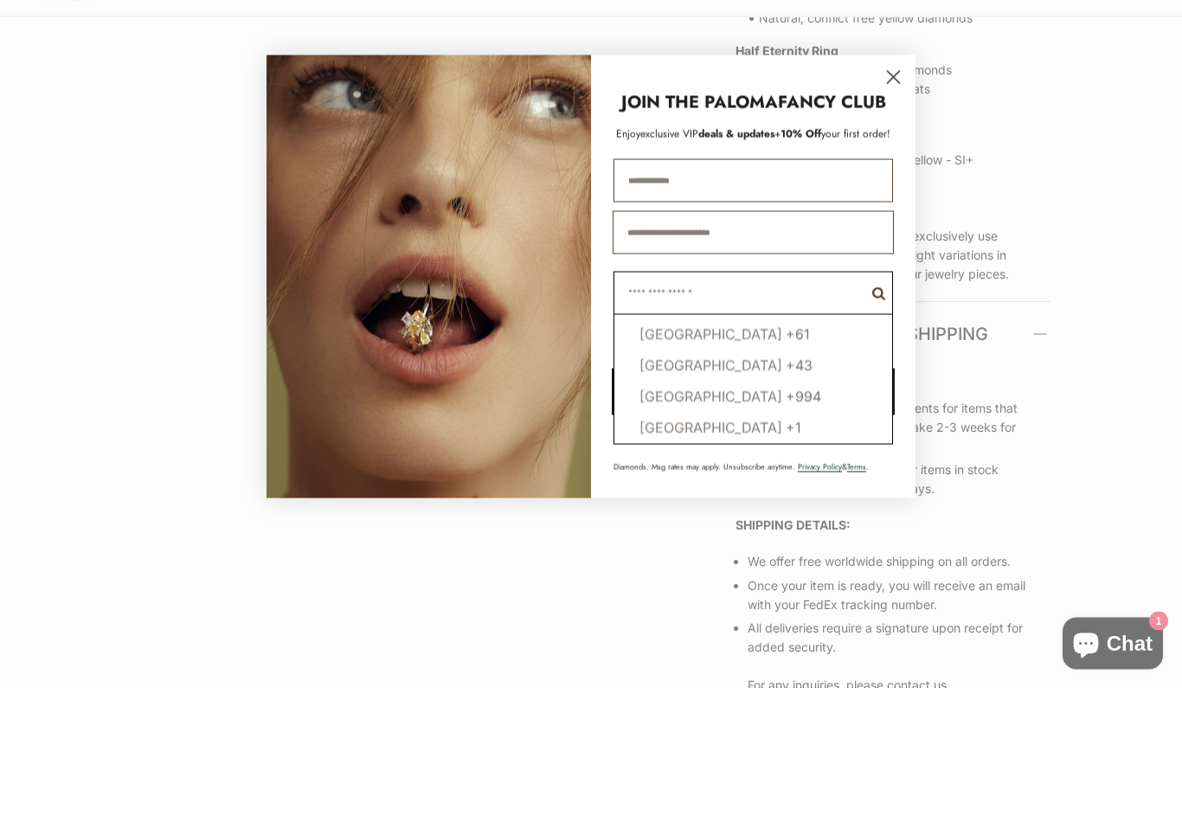
scroll to position [364, 3]
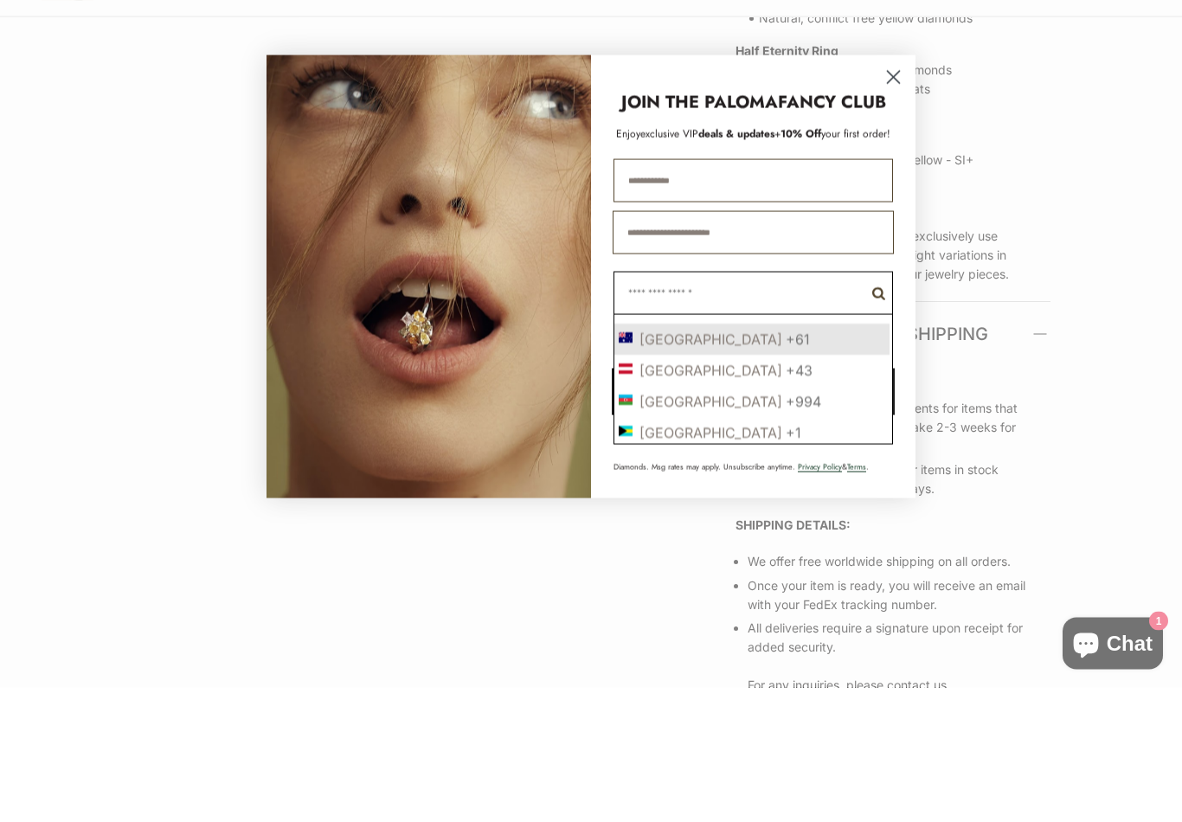
click at [785, 465] on div "+61" at bounding box center [797, 473] width 24 height 17
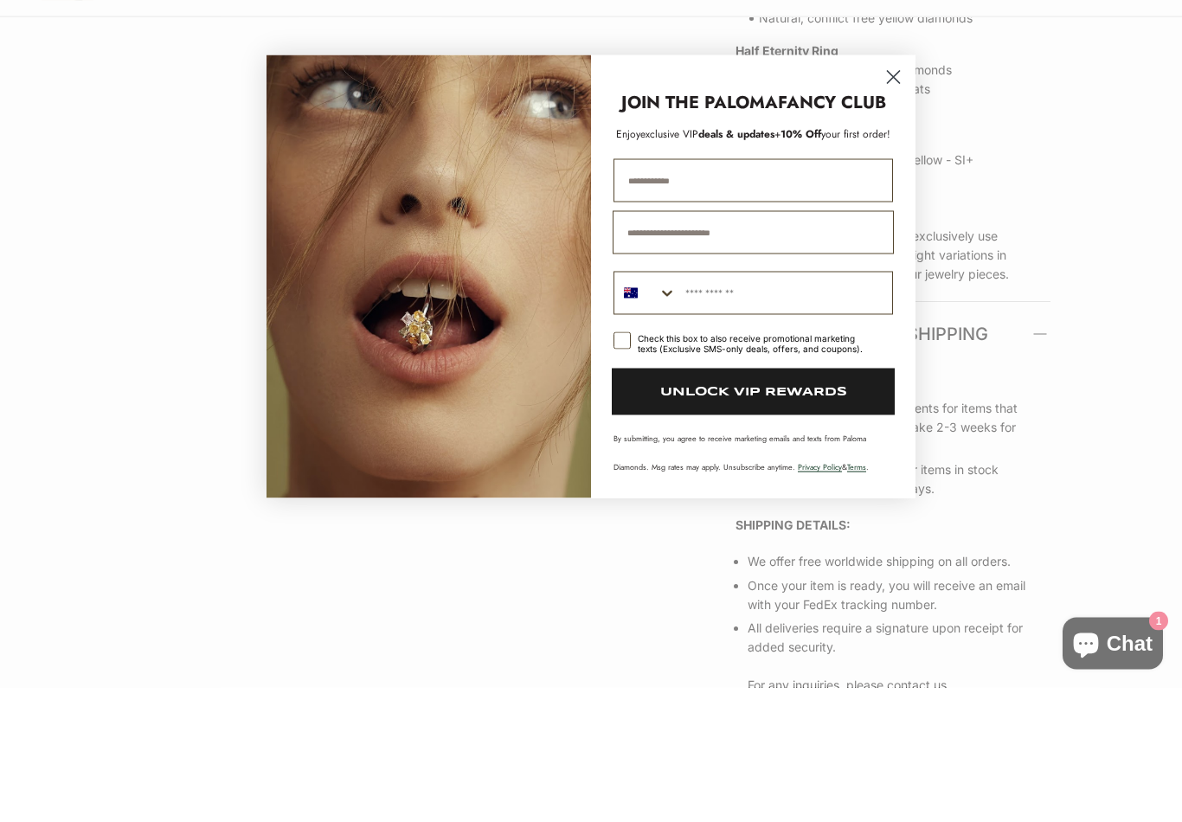
scroll to position [1088, 0]
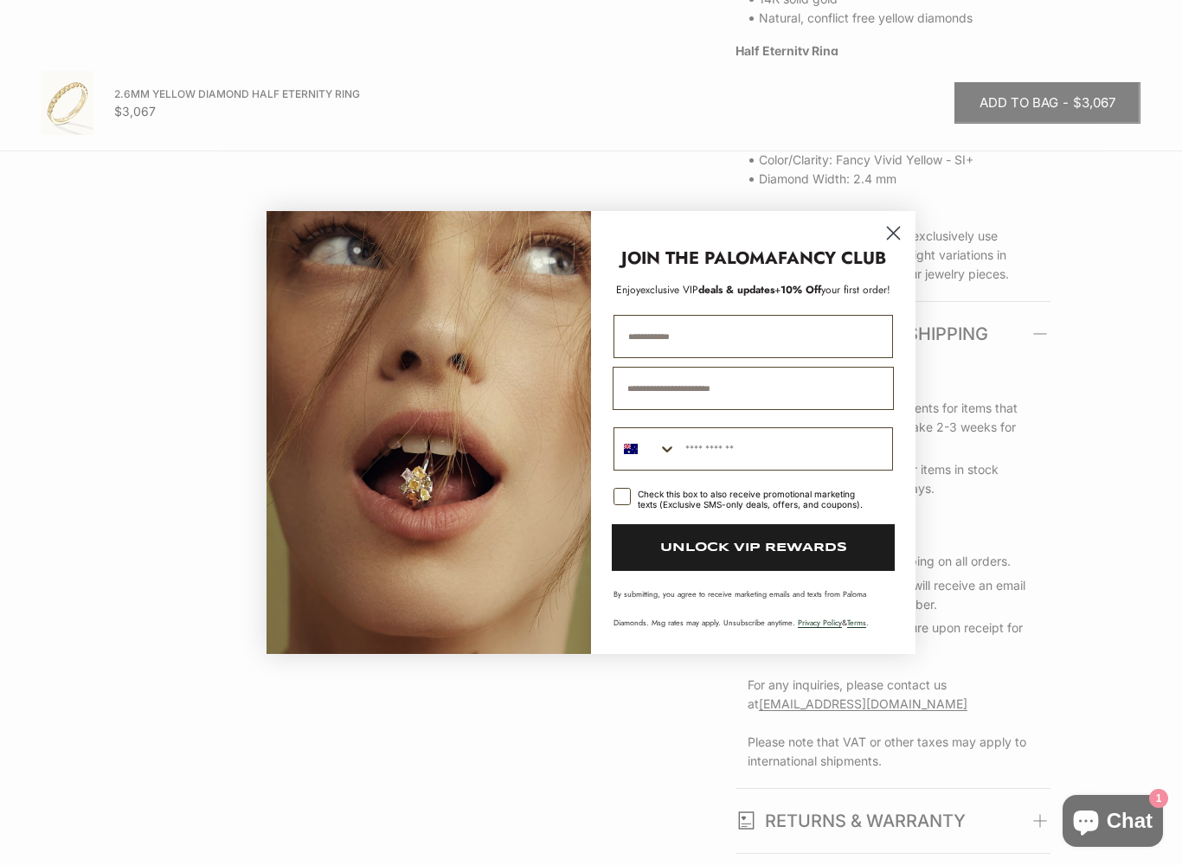
click at [730, 448] on input "Phone Number" at bounding box center [783, 449] width 215 height 42
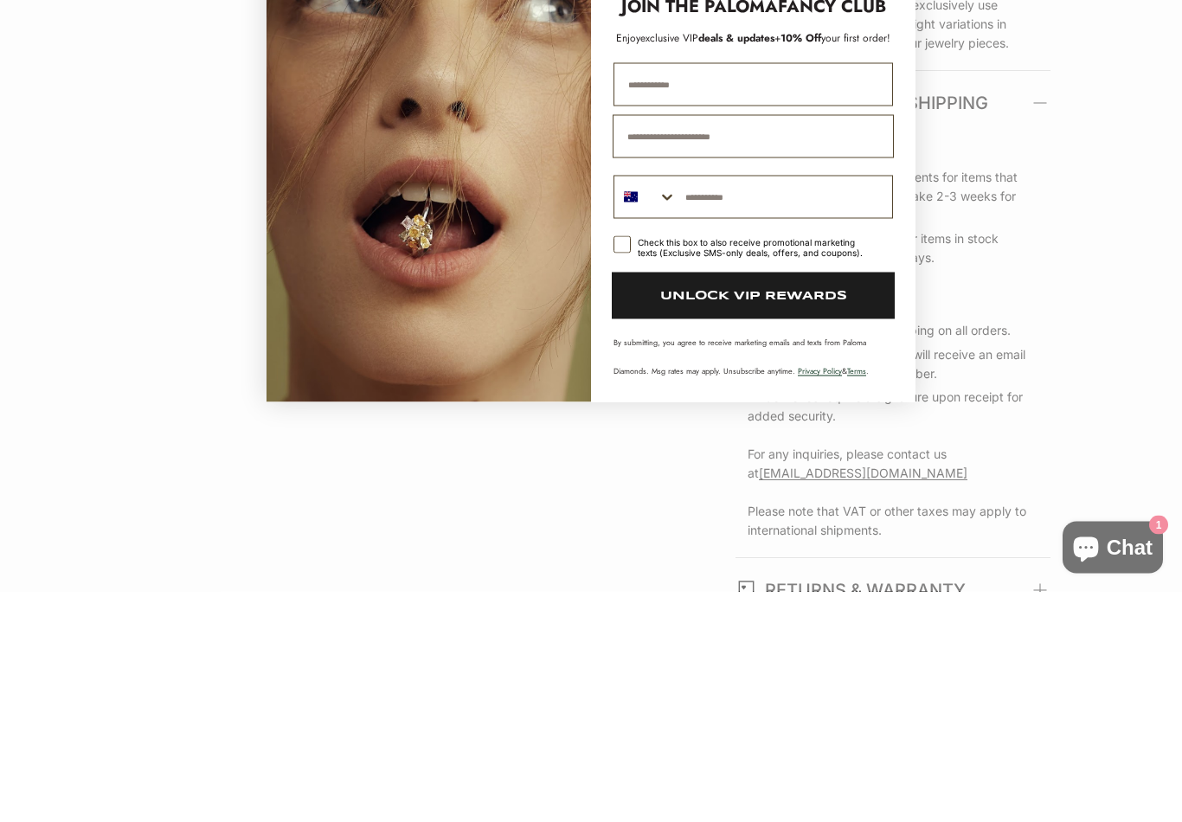
type input "**********"
click at [832, 503] on button "UNLOCK VIP REWARDS" at bounding box center [753, 526] width 283 height 47
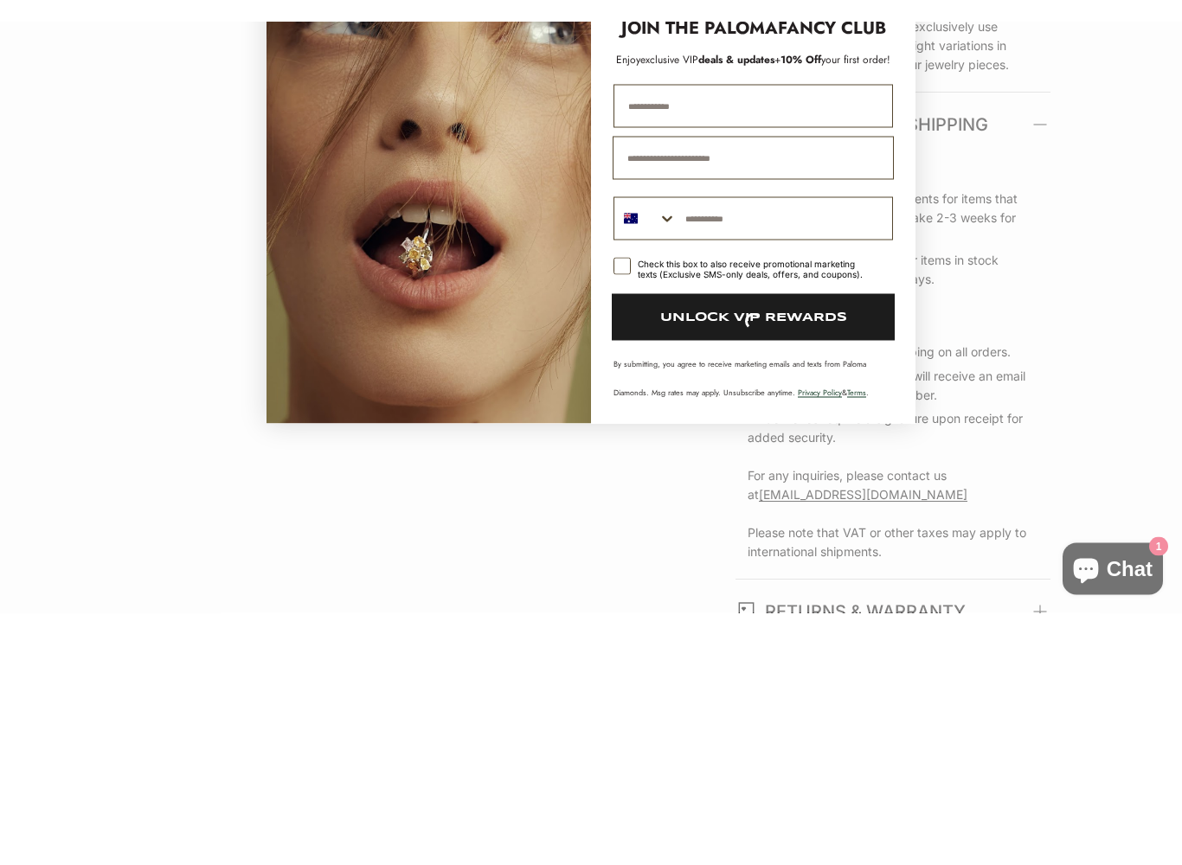
scroll to position [1319, 0]
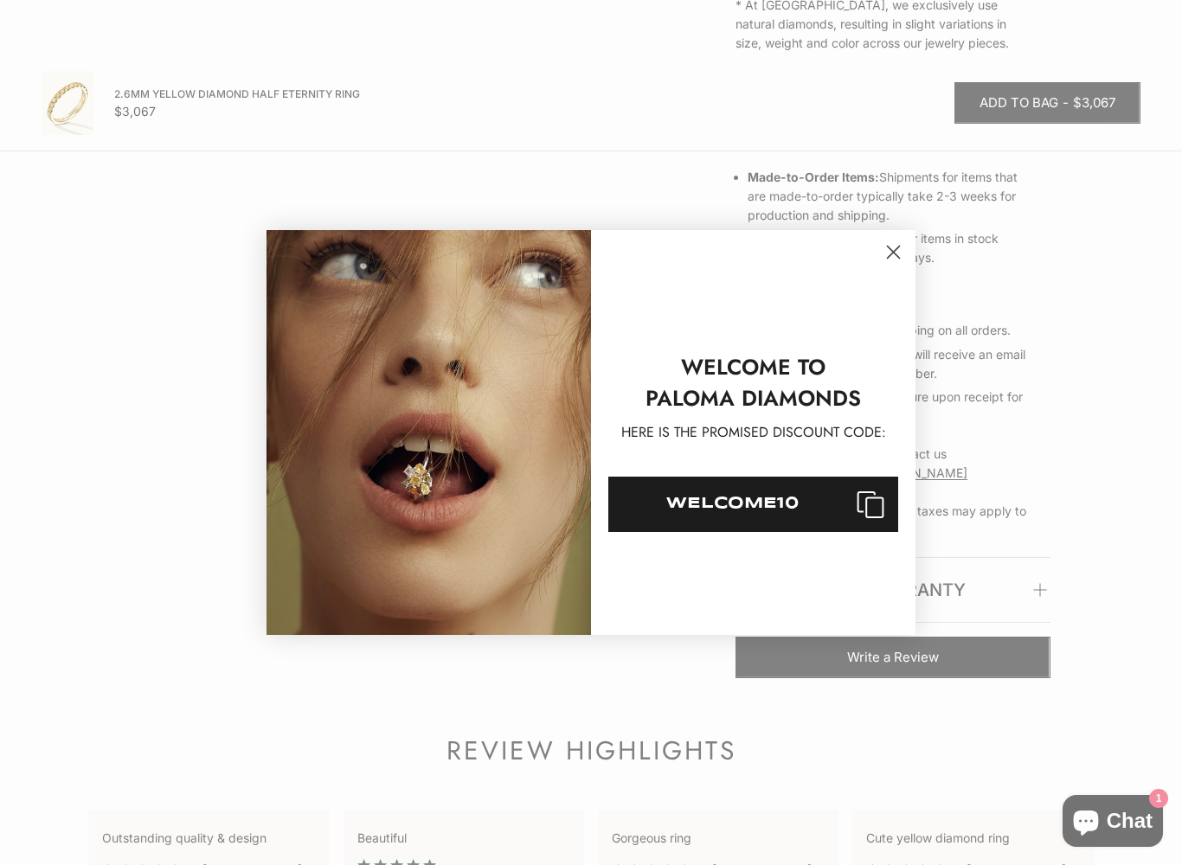
click at [891, 255] on icon "Close dialog" at bounding box center [893, 253] width 12 height 12
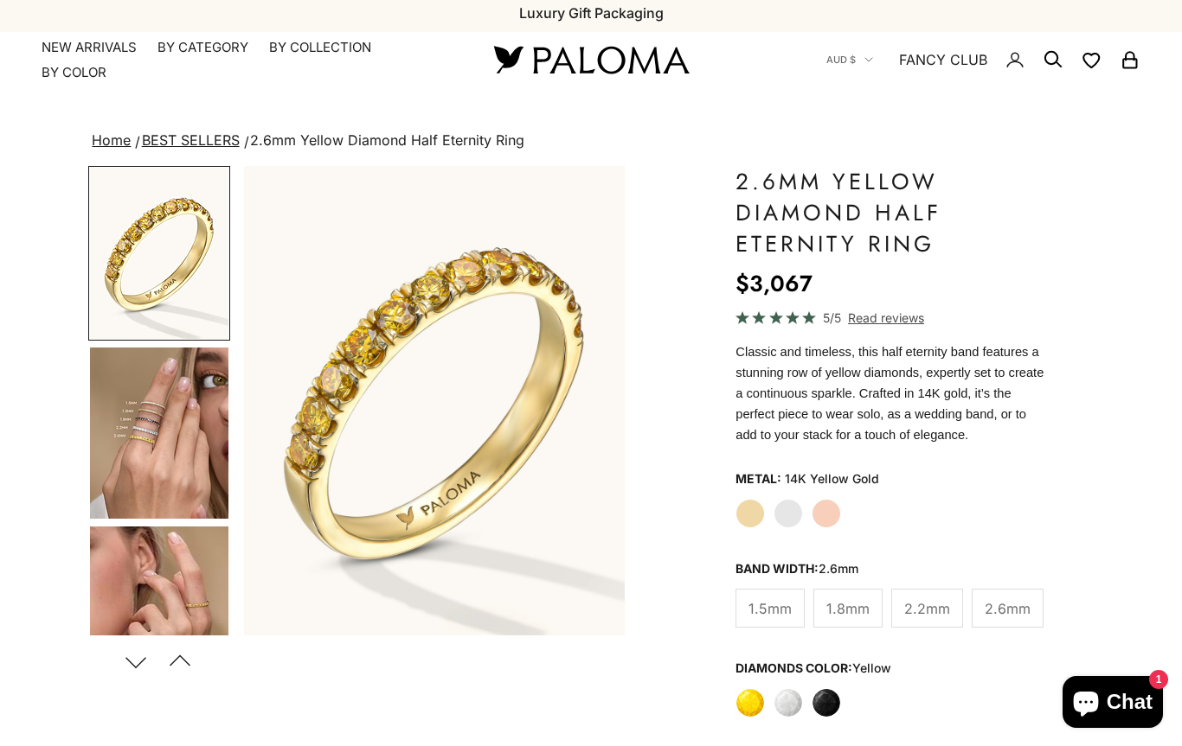
scroll to position [0, 0]
